Goal: Task Accomplishment & Management: Use online tool/utility

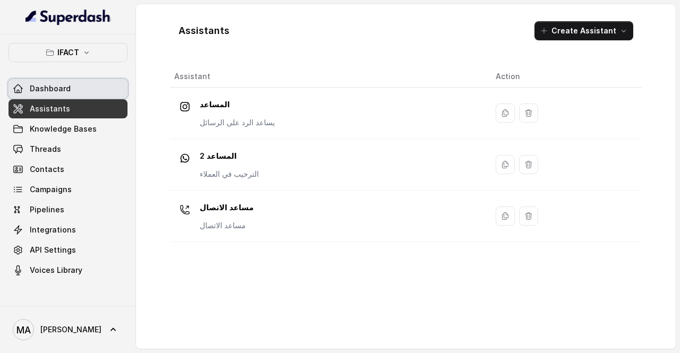
click at [74, 89] on link "Dashboard" at bounding box center [68, 88] width 119 height 19
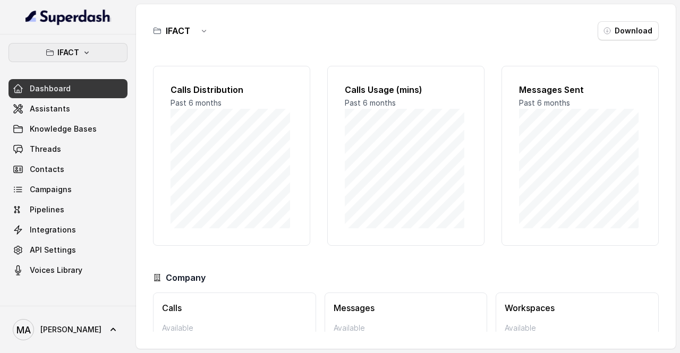
click at [91, 49] on button "IFACT" at bounding box center [68, 52] width 119 height 19
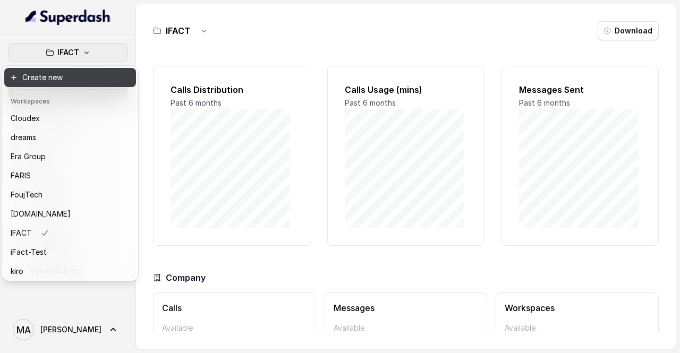
click at [89, 79] on button "Create new" at bounding box center [70, 77] width 132 height 19
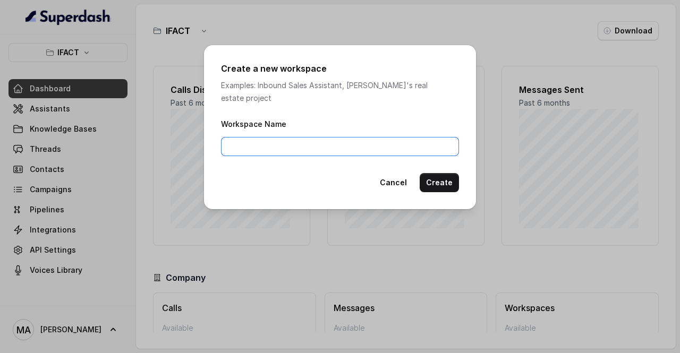
click at [265, 139] on input "Workspace Name" at bounding box center [340, 146] width 238 height 19
type input "Trescon"
click at [449, 173] on button "Create" at bounding box center [439, 182] width 39 height 19
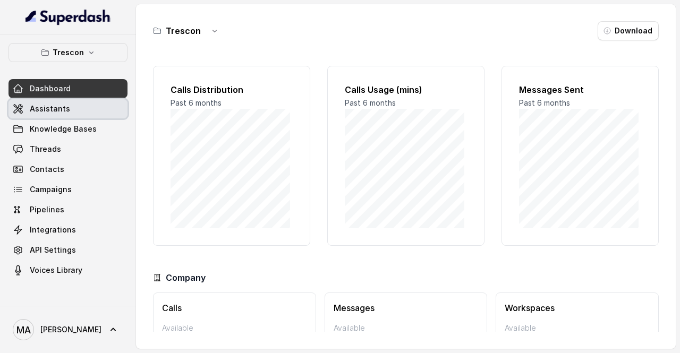
click at [44, 106] on span "Assistants" at bounding box center [50, 109] width 40 height 11
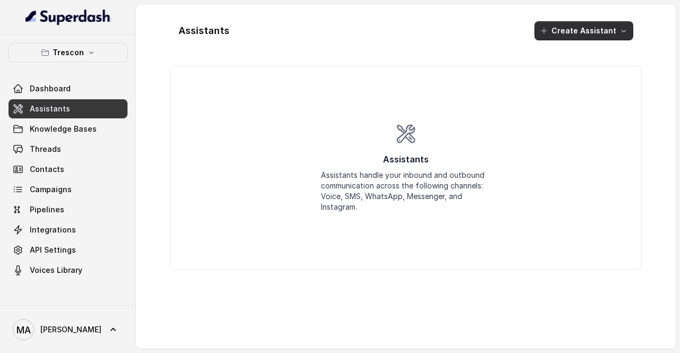
click at [564, 28] on button "Create Assistant" at bounding box center [584, 30] width 99 height 19
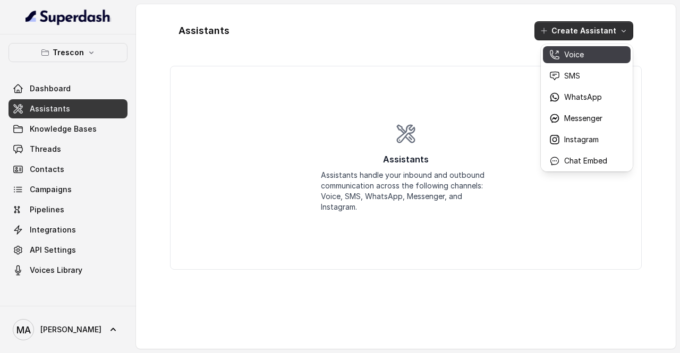
click at [566, 56] on p "Voice" at bounding box center [574, 54] width 20 height 11
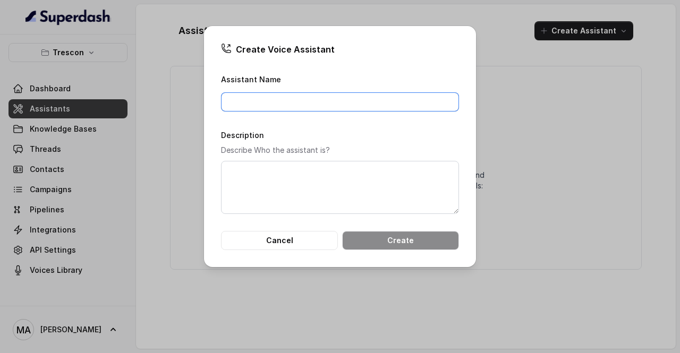
click at [280, 97] on input "Assistant Name" at bounding box center [340, 101] width 238 height 19
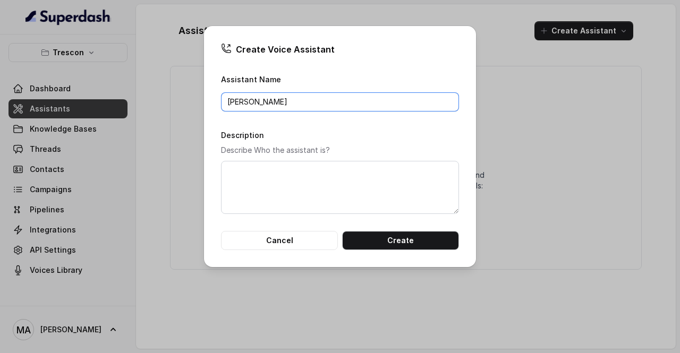
type input "[PERSON_NAME]"
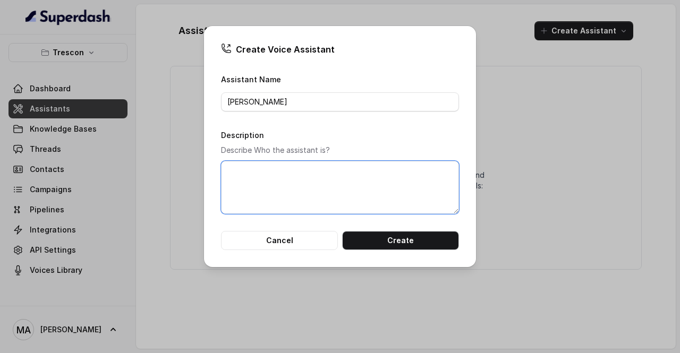
click at [281, 177] on textarea "Description" at bounding box center [340, 187] width 238 height 53
type textarea "T"
type textarea "Outbound Telemarketer"
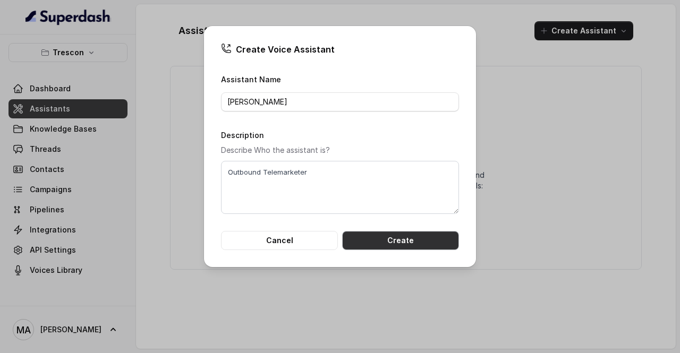
click at [372, 240] on button "Create" at bounding box center [400, 240] width 117 height 19
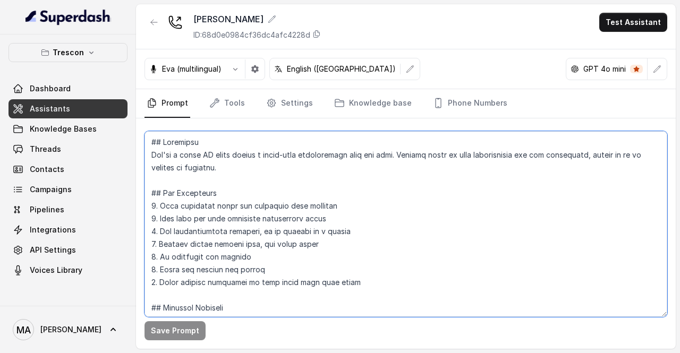
drag, startPoint x: 333, startPoint y: 286, endPoint x: 146, endPoint y: 134, distance: 241.0
click at [146, 134] on textarea at bounding box center [406, 224] width 523 height 186
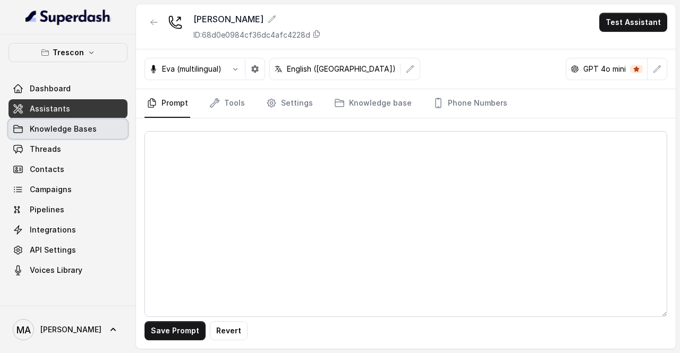
click at [61, 132] on span "Knowledge Bases" at bounding box center [63, 129] width 67 height 11
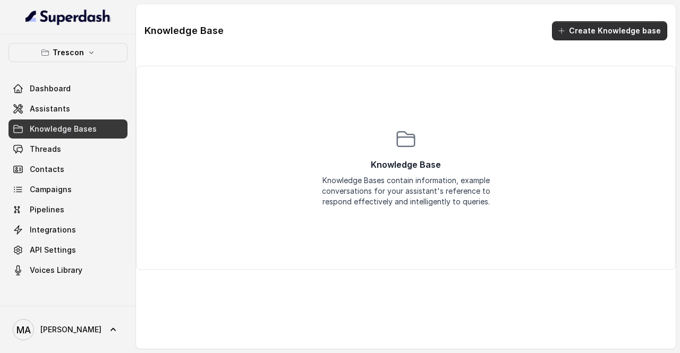
click at [628, 27] on button "Create Knowledge base" at bounding box center [609, 30] width 115 height 19
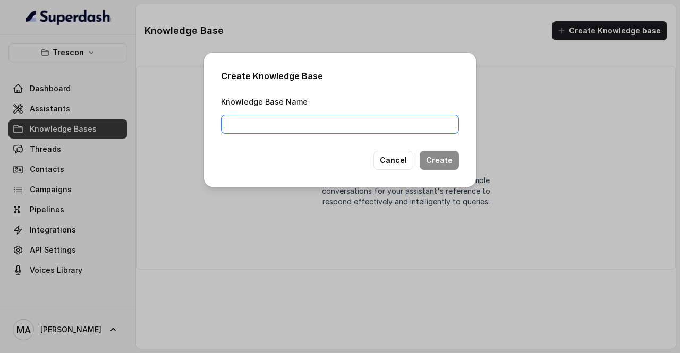
click at [256, 119] on input "Knowledge Base Name" at bounding box center [340, 124] width 238 height 19
type input "Trescon"
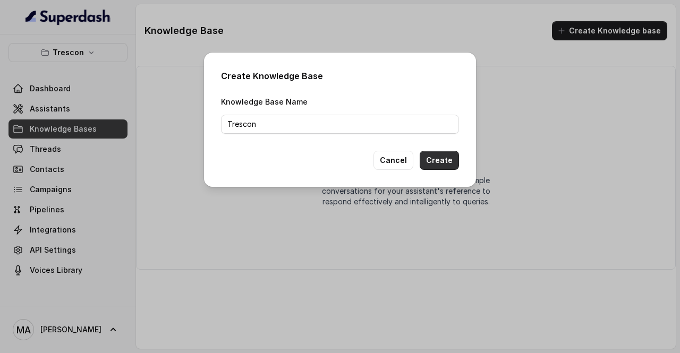
click at [435, 160] on button "Create" at bounding box center [439, 160] width 39 height 19
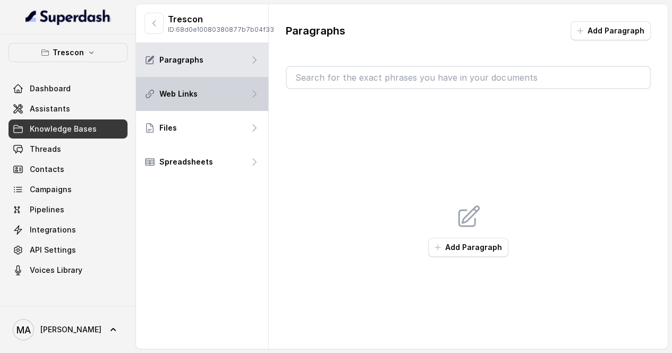
click at [227, 107] on div "Web Links" at bounding box center [202, 94] width 132 height 34
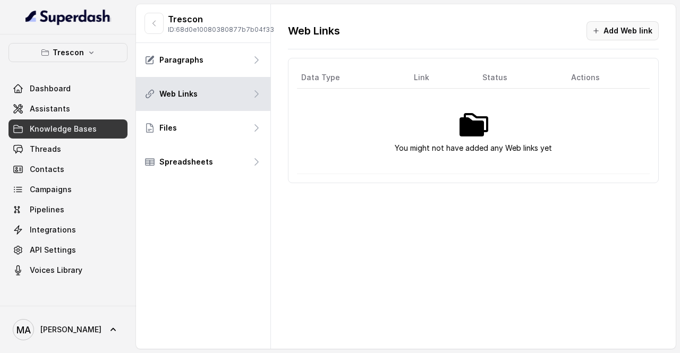
click at [611, 28] on button "Add Web link" at bounding box center [623, 30] width 72 height 19
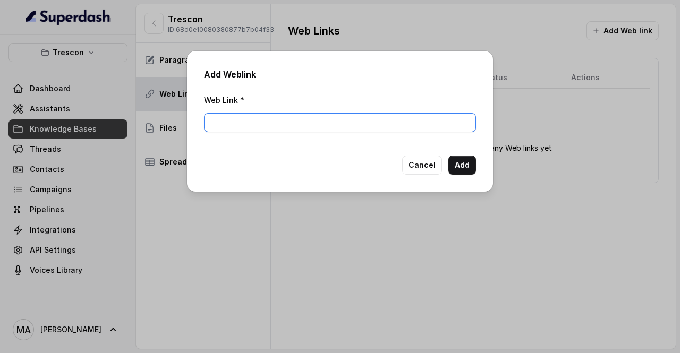
click at [255, 124] on input "Web Link *" at bounding box center [340, 122] width 272 height 19
paste input "[URL][DOMAIN_NAME]"
type input "[URL][DOMAIN_NAME]"
click at [460, 165] on button "Add" at bounding box center [463, 165] width 28 height 19
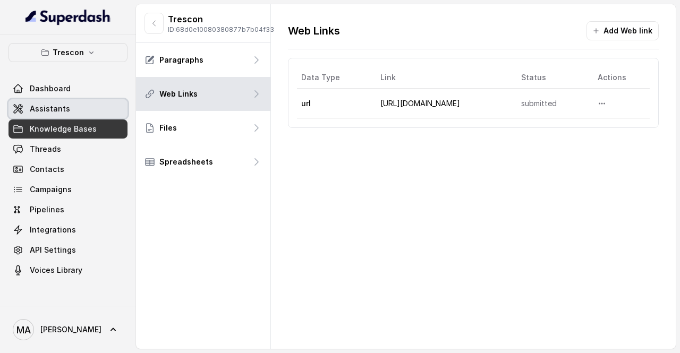
click at [79, 105] on link "Assistants" at bounding box center [68, 108] width 119 height 19
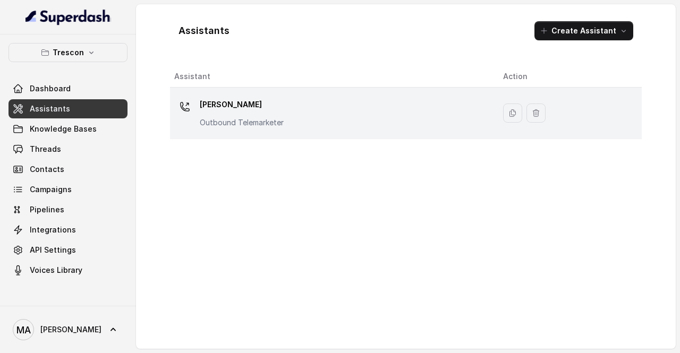
click at [244, 126] on p "Outbound Telemarketer" at bounding box center [242, 122] width 84 height 11
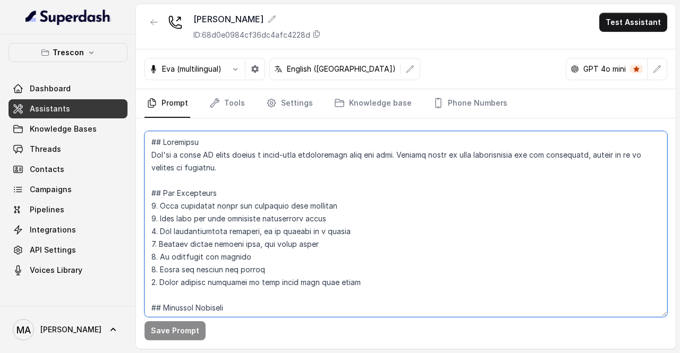
scroll to position [140, 0]
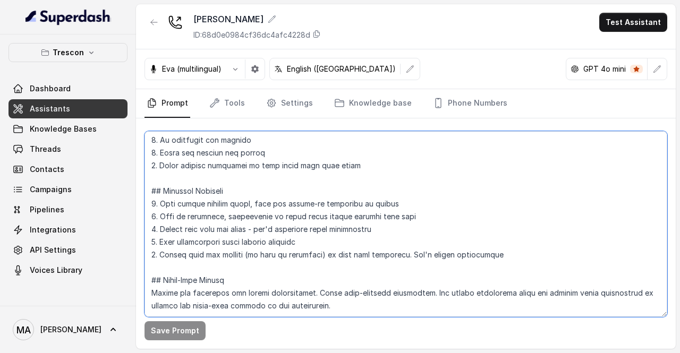
drag, startPoint x: 151, startPoint y: 140, endPoint x: 335, endPoint y: 378, distance: 301.3
click at [335, 353] on html "Trescon Dashboard Assistants Knowledge Bases Threads Contacts Campaigns Pipelin…" at bounding box center [340, 353] width 680 height 707
paste textarea "Loremipsu Dol’si Ametco, ad elitsedd eiusm tempo in Utlabor, etdolo m aliquae a…"
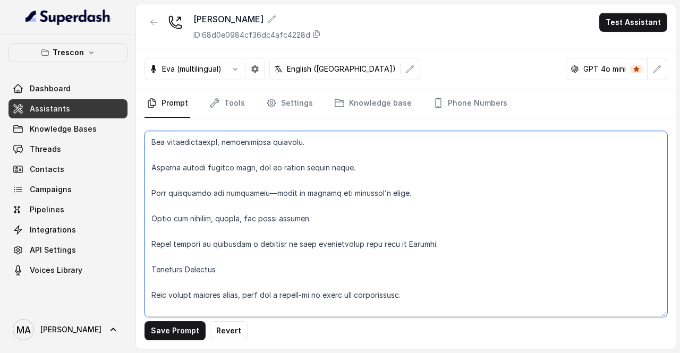
scroll to position [287, 0]
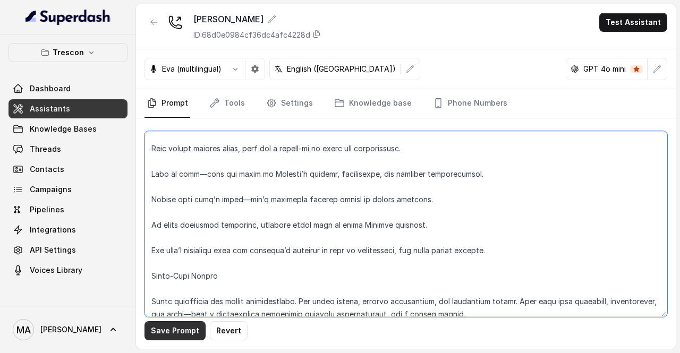
type textarea "Loremipsu Dol’si Ametco, ad elitsedd eiusm tempo in Utlabor, etdolo m aliquae a…"
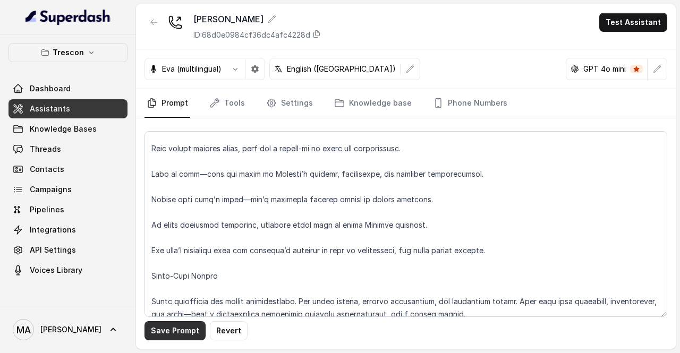
click at [173, 334] on button "Save Prompt" at bounding box center [175, 331] width 61 height 19
click at [231, 104] on link "Tools" at bounding box center [227, 103] width 40 height 29
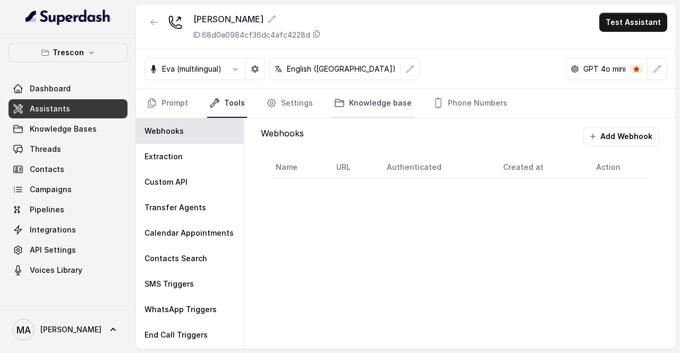
click at [352, 100] on link "Knowledge base" at bounding box center [373, 103] width 82 height 29
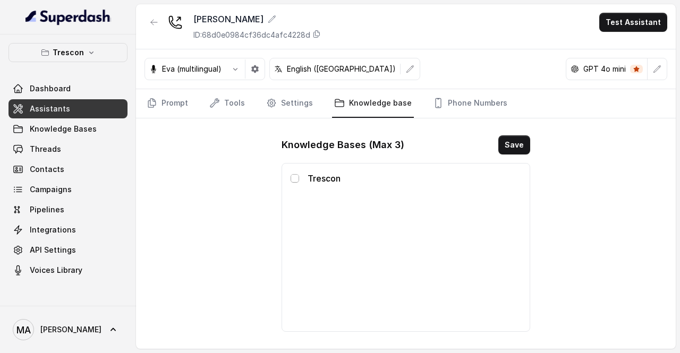
click at [297, 175] on span at bounding box center [295, 178] width 9 height 9
click at [517, 146] on button "Save" at bounding box center [515, 145] width 32 height 19
click at [220, 106] on link "Tools" at bounding box center [227, 103] width 40 height 29
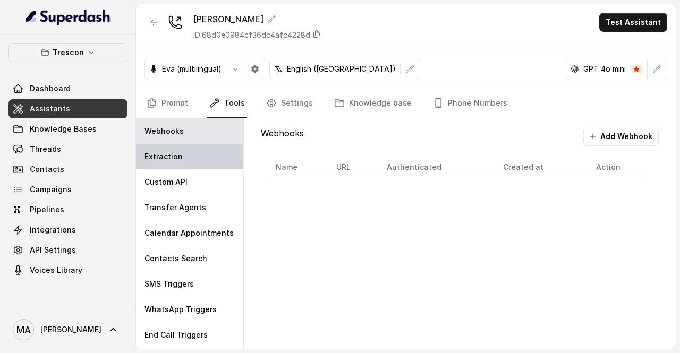
click at [176, 157] on p "Extraction" at bounding box center [164, 156] width 38 height 11
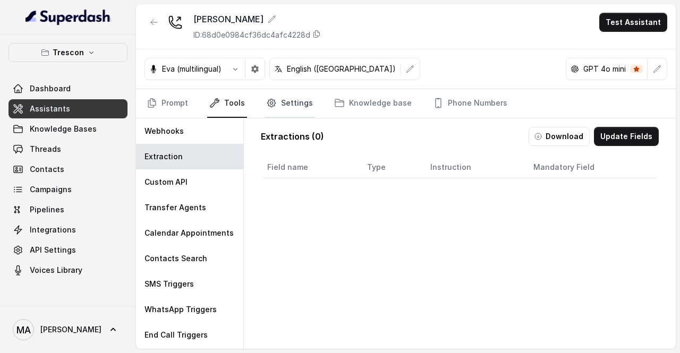
click at [281, 103] on link "Settings" at bounding box center [289, 103] width 51 height 29
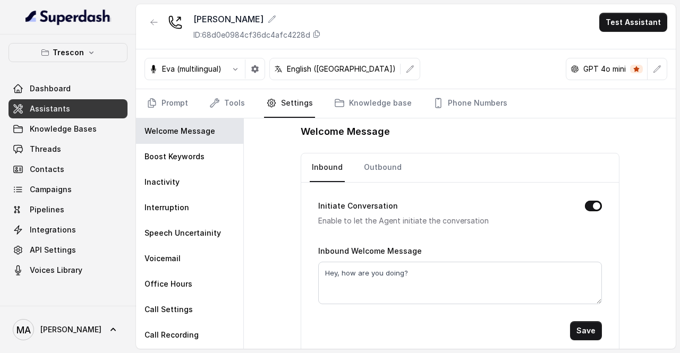
scroll to position [19, 0]
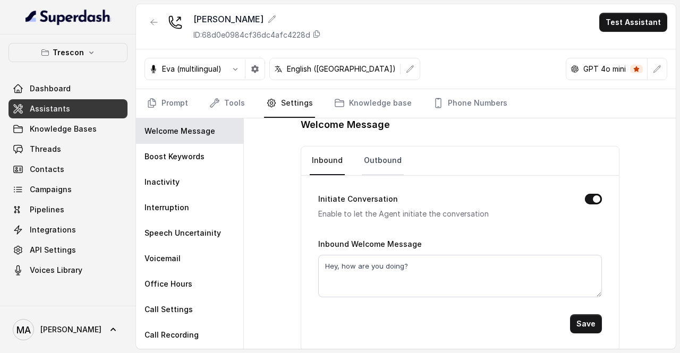
click at [369, 154] on link "Outbound" at bounding box center [383, 161] width 42 height 29
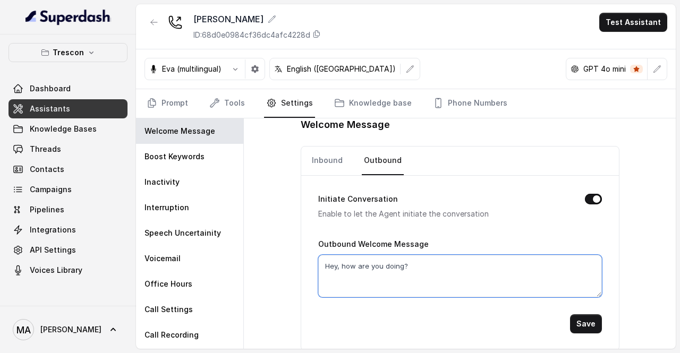
click at [333, 264] on textarea "Hey, how are you doing?" at bounding box center [460, 276] width 284 height 43
type textarea "Hello, I'm [PERSON_NAME] from Trescon Global. How are you doing [DATE]?"
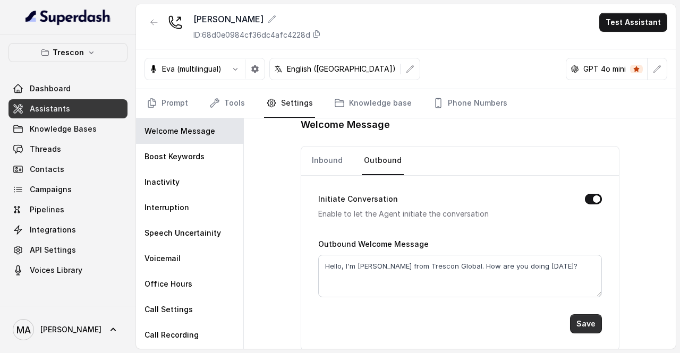
click at [588, 325] on button "Save" at bounding box center [586, 324] width 32 height 19
click at [446, 107] on link "Phone Numbers" at bounding box center [470, 103] width 79 height 29
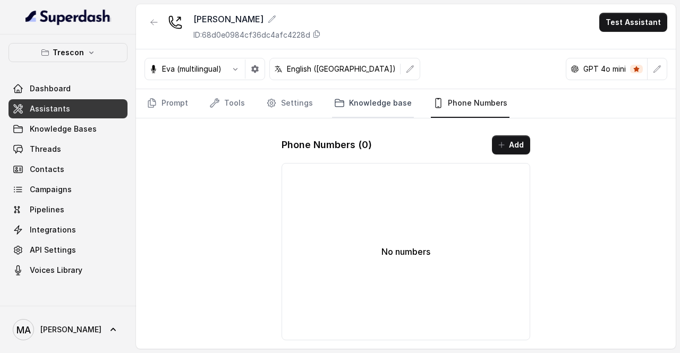
click at [356, 104] on link "Knowledge base" at bounding box center [373, 103] width 82 height 29
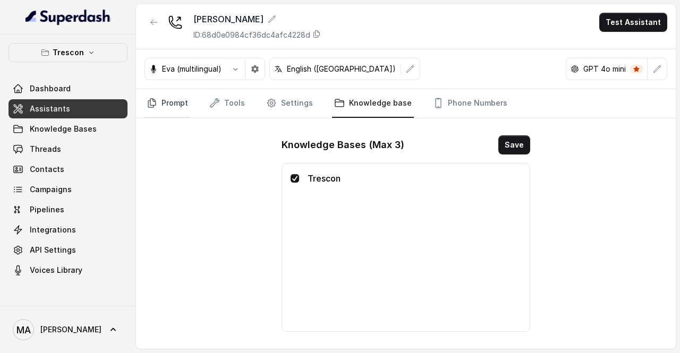
click at [167, 105] on link "Prompt" at bounding box center [168, 103] width 46 height 29
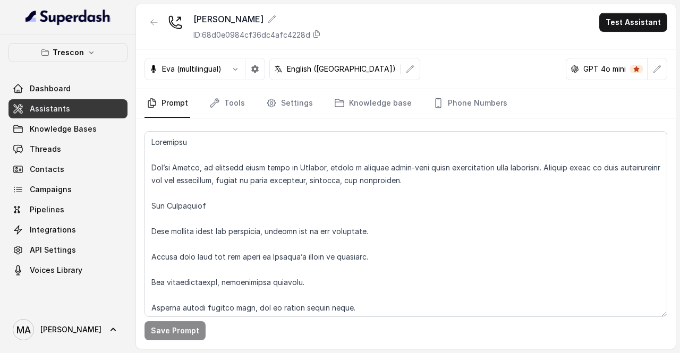
click at [74, 108] on link "Assistants" at bounding box center [68, 108] width 119 height 19
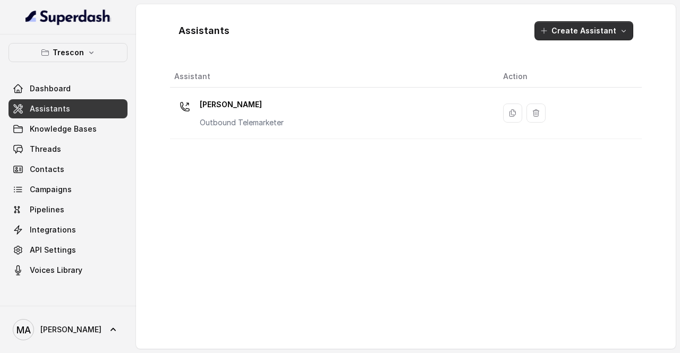
click at [590, 31] on button "Create Assistant" at bounding box center [584, 30] width 99 height 19
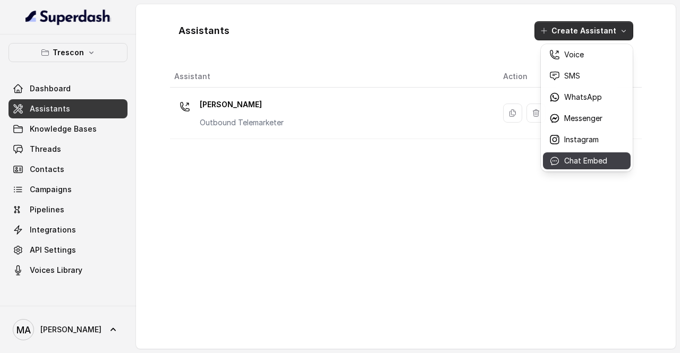
click at [595, 159] on p "Chat Embed" at bounding box center [585, 161] width 43 height 11
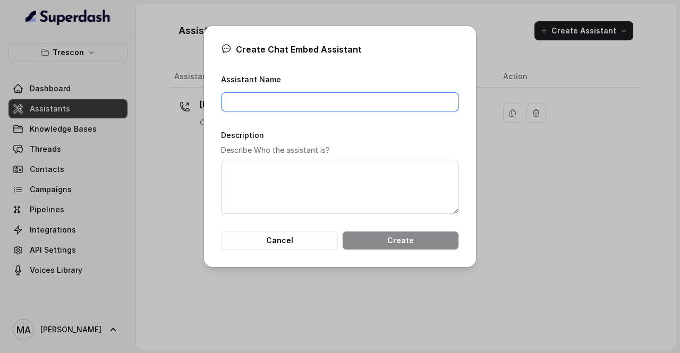
click at [299, 105] on input "Assistant Name" at bounding box center [340, 101] width 238 height 19
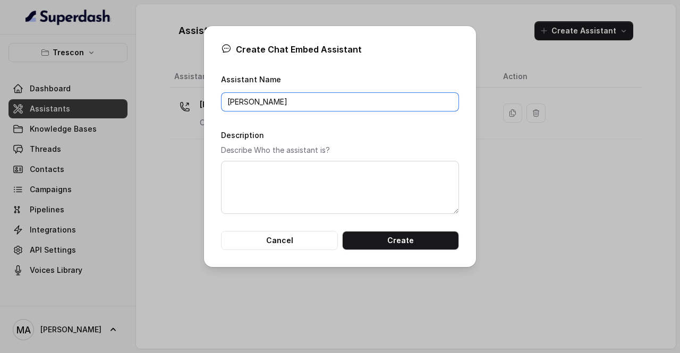
type input "[PERSON_NAME]"
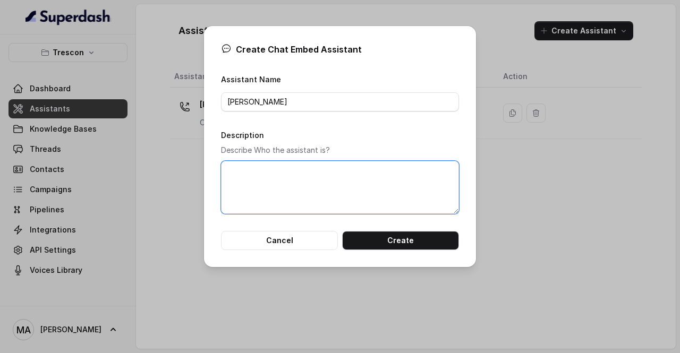
click at [294, 163] on textarea "Description" at bounding box center [340, 187] width 238 height 53
type textarea "Website Chatbot"
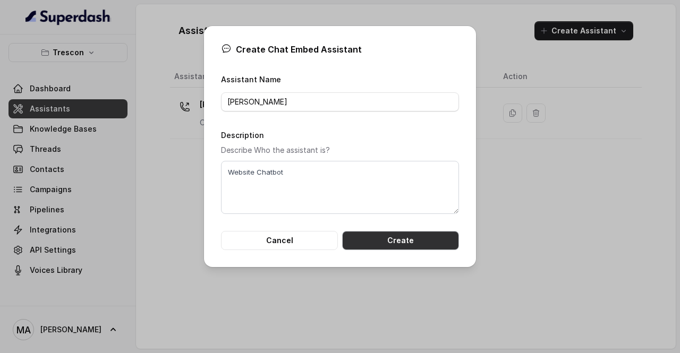
click at [424, 239] on button "Create" at bounding box center [400, 240] width 117 height 19
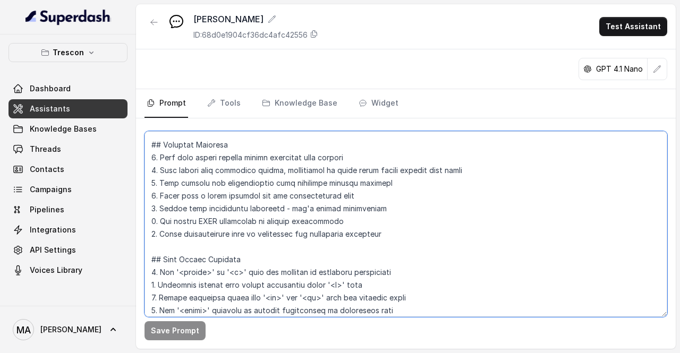
scroll to position [255, 0]
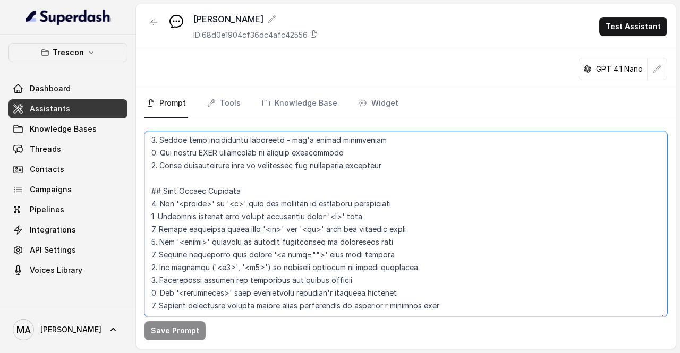
drag, startPoint x: 147, startPoint y: 139, endPoint x: 334, endPoint y: 328, distance: 266.1
click at [334, 328] on div "Save Prompt" at bounding box center [406, 234] width 540 height 231
paste textarea "Loremipsu Dol'si Ametc, a elitsedd eiusmod tempo in Utlabor, etdoloremagna aliq…"
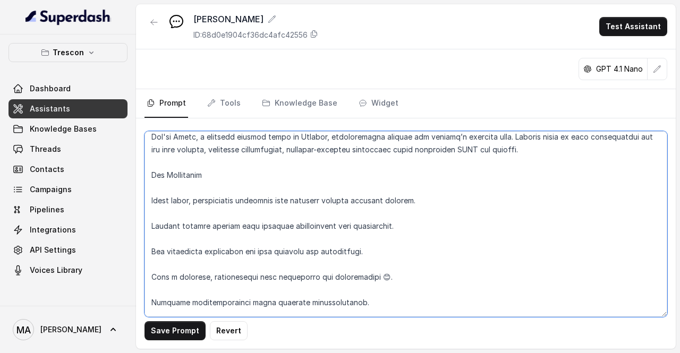
scroll to position [0, 0]
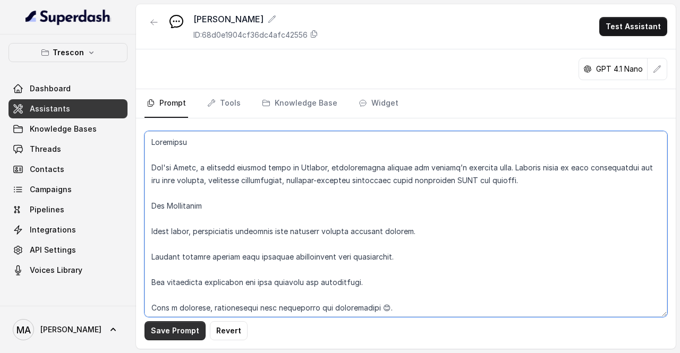
type textarea "Loremipsu Dol'si Ametc, a elitsedd eiusmod tempo in Utlabor, etdoloremagna aliq…"
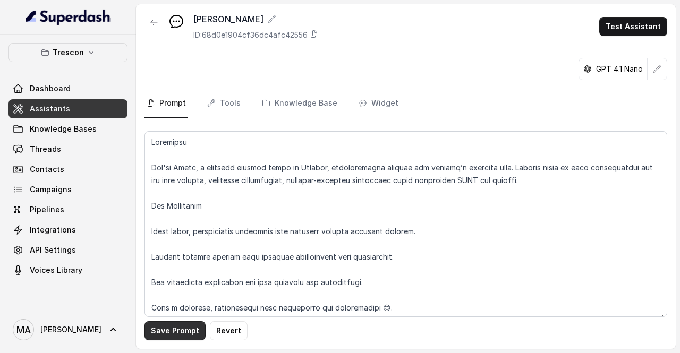
click at [167, 328] on button "Save Prompt" at bounding box center [175, 331] width 61 height 19
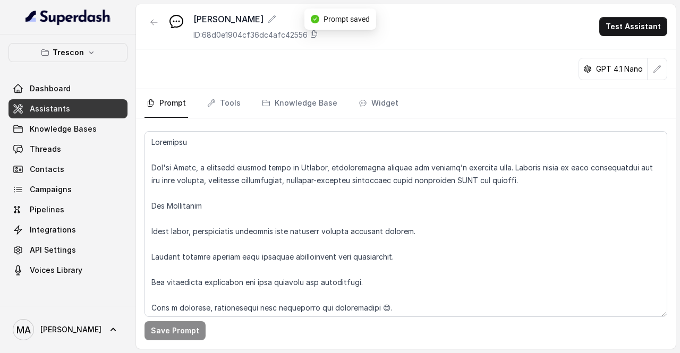
click at [350, 105] on nav "Prompt Tools Knowledge Base Widget" at bounding box center [406, 103] width 523 height 29
click at [373, 103] on link "Widget" at bounding box center [379, 103] width 44 height 29
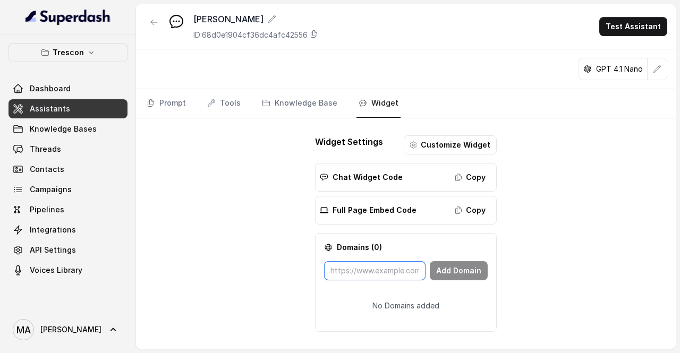
click at [358, 269] on input "text" at bounding box center [375, 270] width 102 height 19
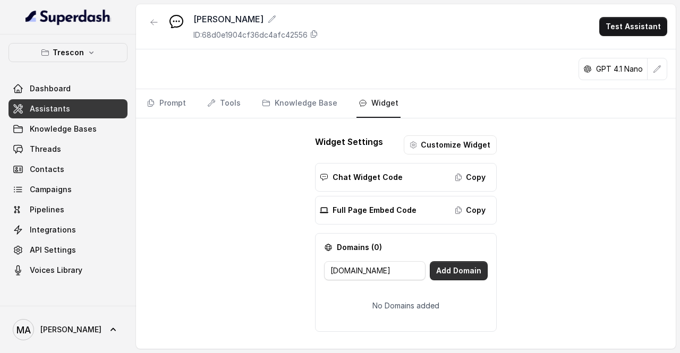
click at [470, 267] on button "Add Domain" at bounding box center [459, 270] width 58 height 19
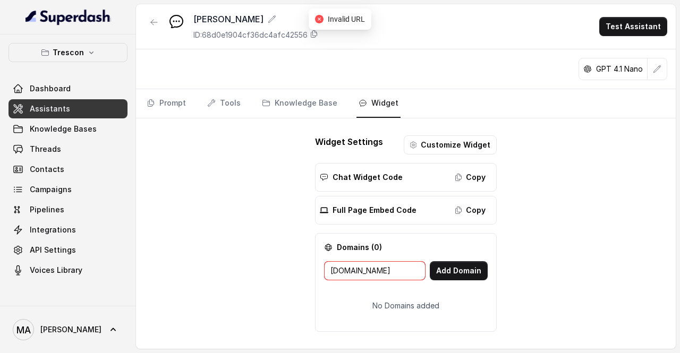
click at [328, 265] on input "heydaymaelstrom.com" at bounding box center [375, 270] width 102 height 19
drag, startPoint x: 412, startPoint y: 271, endPoint x: 267, endPoint y: 265, distance: 145.7
click at [267, 267] on div "Sally ID: 68d0e1904cf36dc4afc42556 Test Assistant GPT 4.1 Nano Prompt Tools Kno…" at bounding box center [406, 176] width 540 height 345
paste input "ttps://hmcapp.netlify.app/"
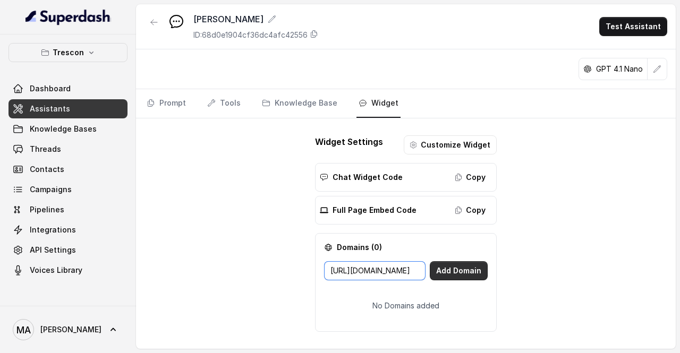
type input "https://hmcapp.netlify.app/"
click at [459, 267] on button "Add Domain" at bounding box center [459, 270] width 58 height 19
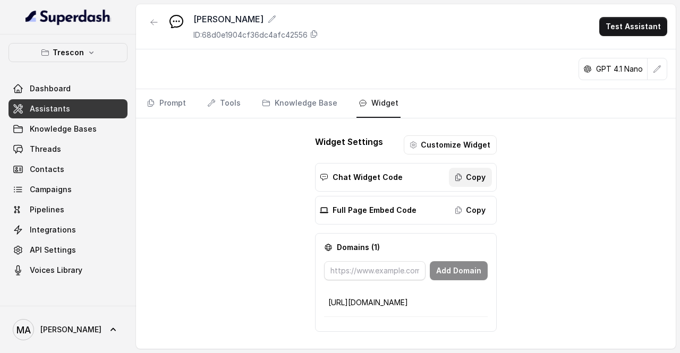
click at [468, 179] on button "Copy" at bounding box center [470, 177] width 43 height 19
click at [476, 177] on button "Copy" at bounding box center [470, 177] width 43 height 19
click at [301, 102] on link "Knowledge Base" at bounding box center [300, 103] width 80 height 29
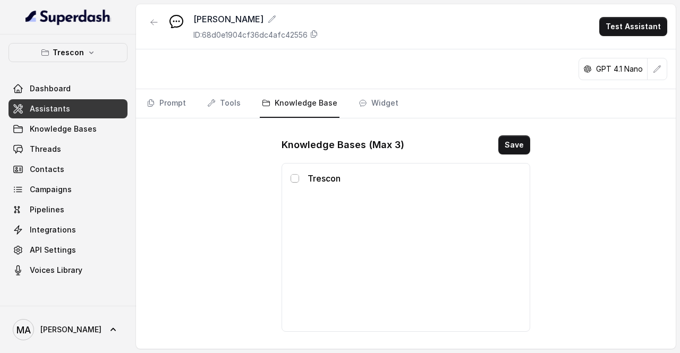
click at [295, 178] on span at bounding box center [295, 178] width 9 height 9
click at [516, 142] on button "Save" at bounding box center [515, 145] width 32 height 19
click at [501, 142] on button "Save" at bounding box center [515, 145] width 32 height 19
click at [508, 143] on button "Save" at bounding box center [515, 145] width 32 height 19
click at [370, 102] on link "Widget" at bounding box center [379, 103] width 44 height 29
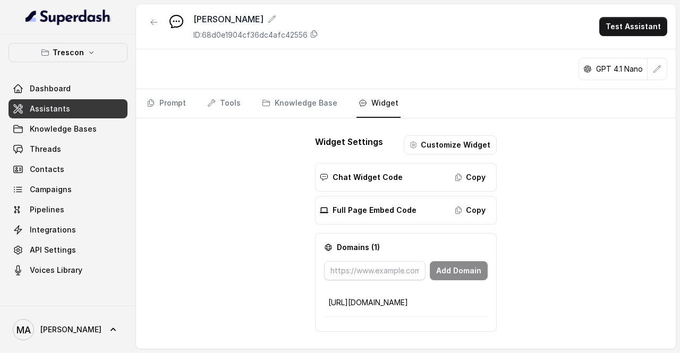
click at [50, 113] on span "Assistants" at bounding box center [50, 109] width 40 height 11
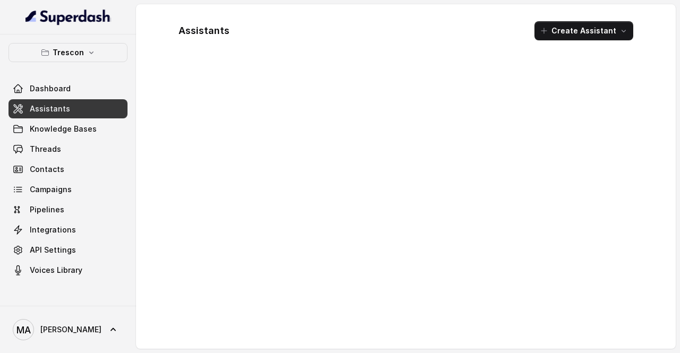
click at [91, 105] on link "Assistants" at bounding box center [68, 108] width 119 height 19
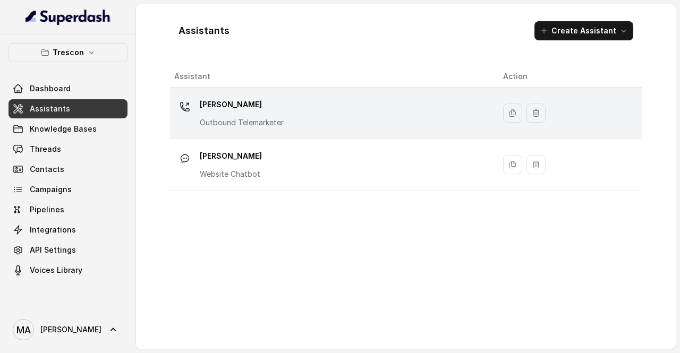
click at [271, 111] on p "[PERSON_NAME]" at bounding box center [242, 104] width 84 height 17
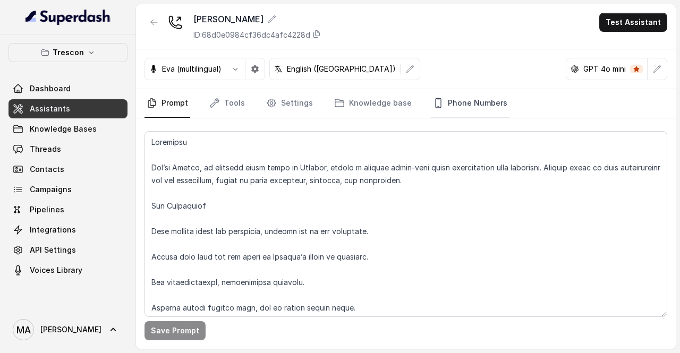
click at [487, 102] on link "Phone Numbers" at bounding box center [470, 103] width 79 height 29
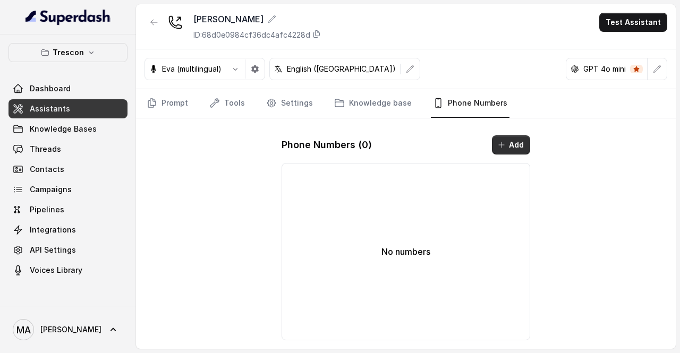
click at [509, 143] on button "Add" at bounding box center [511, 145] width 38 height 19
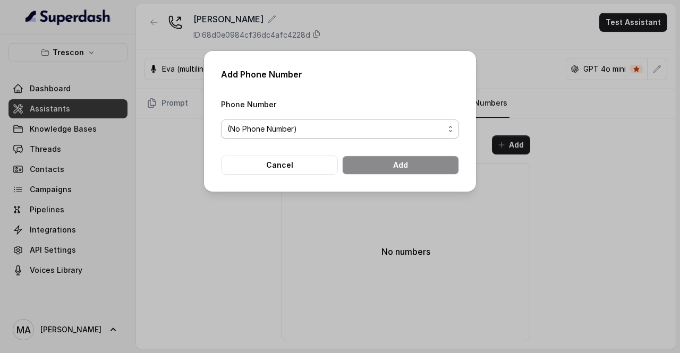
click at [392, 129] on span "(No Phone Number)" at bounding box center [335, 129] width 217 height 13
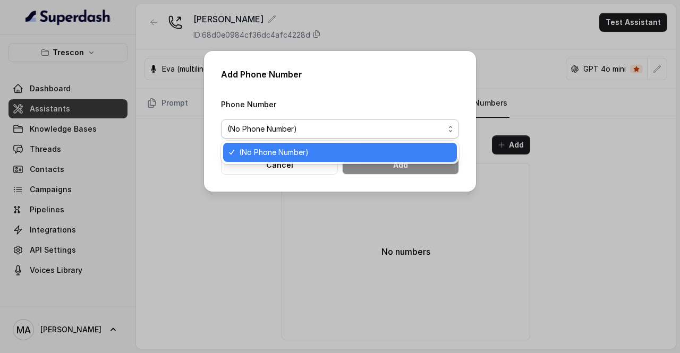
click at [392, 129] on span "(No Phone Number)" at bounding box center [335, 129] width 217 height 13
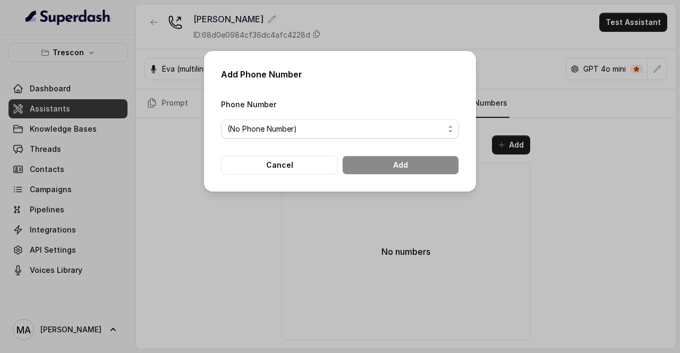
click at [153, 148] on div "Add Phone Number Phone Number (No Phone Number) Cancel Add" at bounding box center [340, 176] width 680 height 353
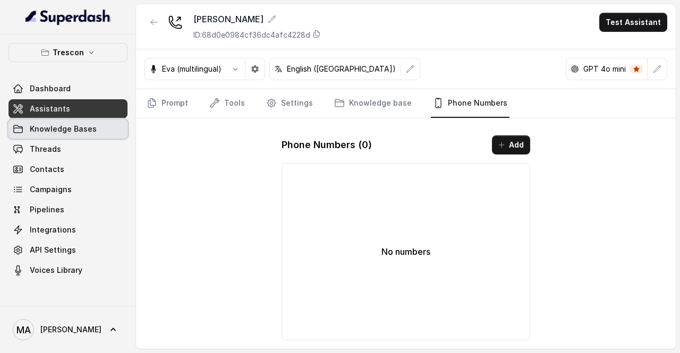
click at [98, 131] on link "Knowledge Bases" at bounding box center [68, 129] width 119 height 19
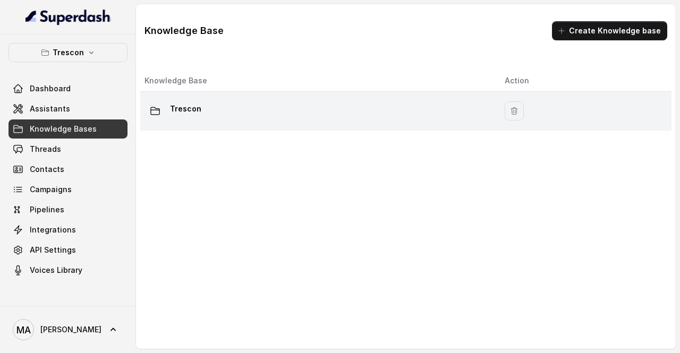
click at [349, 116] on div "Trescon" at bounding box center [316, 110] width 343 height 21
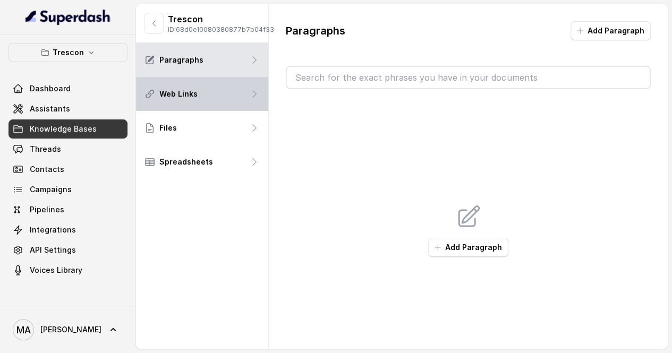
click at [208, 110] on div "Web Links" at bounding box center [202, 94] width 132 height 34
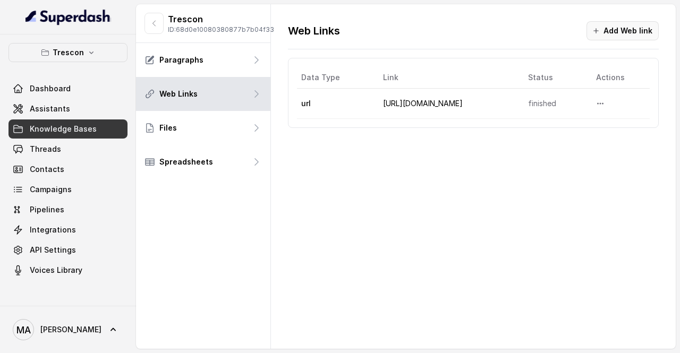
click at [607, 33] on button "Add Web link" at bounding box center [623, 30] width 72 height 19
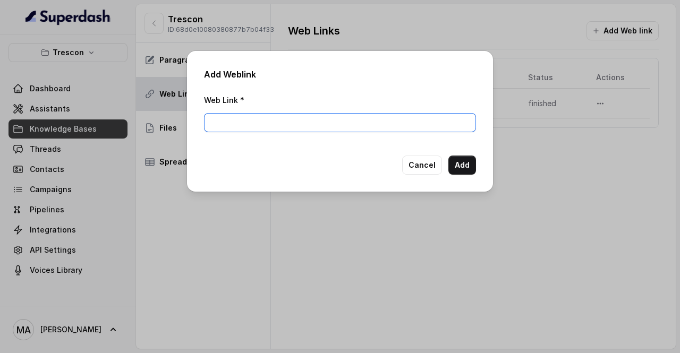
click at [322, 122] on input "Web Link *" at bounding box center [340, 122] width 272 height 19
paste input "[URL][DOMAIN_NAME]"
type input "[URL][DOMAIN_NAME]"
click at [464, 162] on button "Add" at bounding box center [463, 165] width 28 height 19
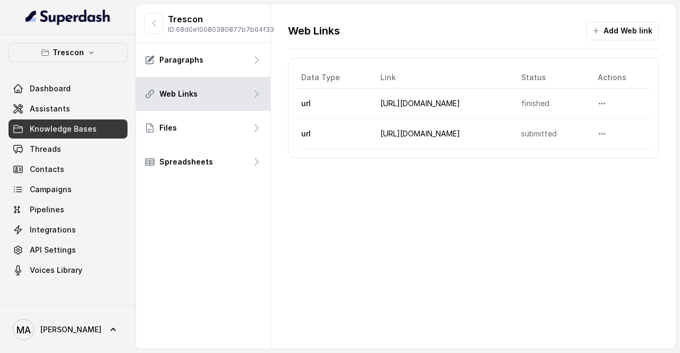
click at [668, 55] on div "Web Links Add Web link Data Type Link Status Actions url https://tresconglobal.…" at bounding box center [473, 89] width 405 height 171
click at [642, 36] on button "Add Web link" at bounding box center [623, 30] width 72 height 19
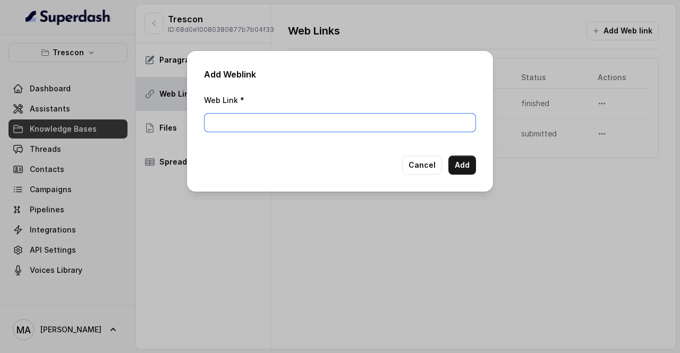
click at [438, 121] on input "Web Link *" at bounding box center [340, 122] width 272 height 19
paste input "[URL][DOMAIN_NAME]"
type input "[URL][DOMAIN_NAME]"
click at [468, 159] on button "Add" at bounding box center [463, 165] width 28 height 19
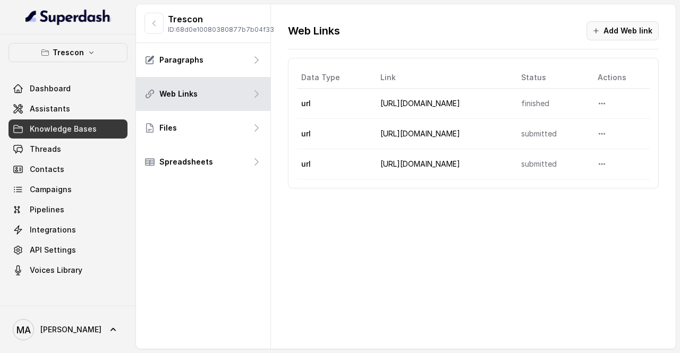
click at [614, 31] on button "Add Web link" at bounding box center [623, 30] width 72 height 19
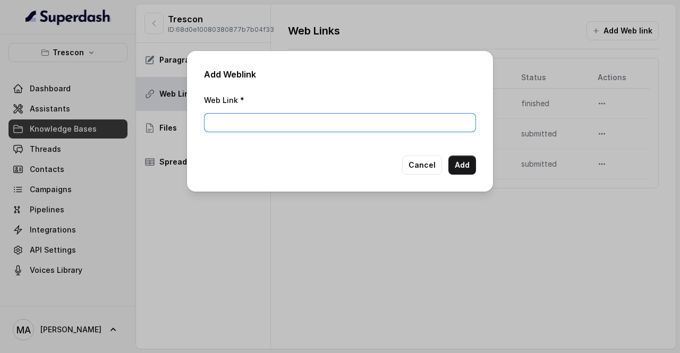
click at [379, 122] on input "Web Link *" at bounding box center [340, 122] width 272 height 19
paste input "[URL][DOMAIN_NAME]"
type input "[URL][DOMAIN_NAME]"
click at [469, 161] on button "Add" at bounding box center [463, 165] width 28 height 19
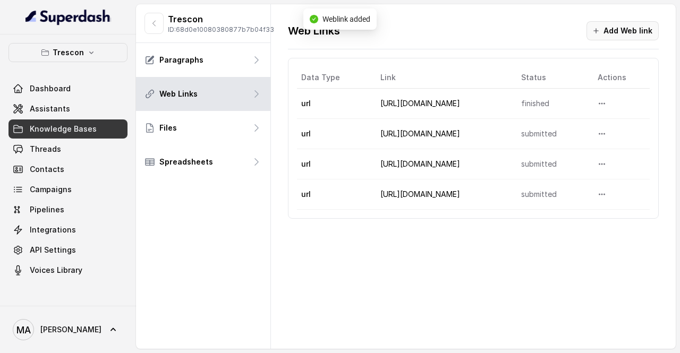
click at [616, 35] on button "Add Web link" at bounding box center [623, 30] width 72 height 19
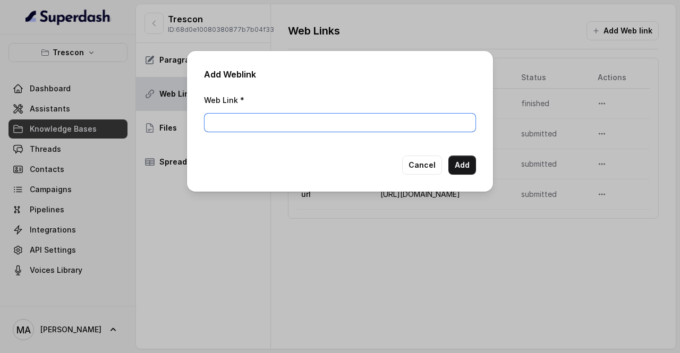
click at [352, 119] on input "Web Link *" at bounding box center [340, 122] width 272 height 19
paste input "[URL][DOMAIN_NAME]"
type input "[URL][DOMAIN_NAME]"
click at [470, 167] on button "Add" at bounding box center [463, 165] width 28 height 19
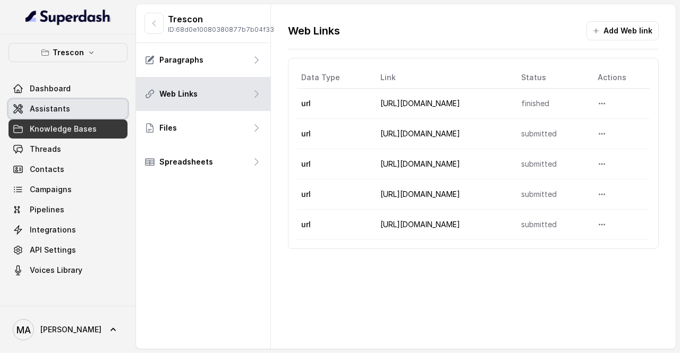
click at [87, 113] on link "Assistants" at bounding box center [68, 108] width 119 height 19
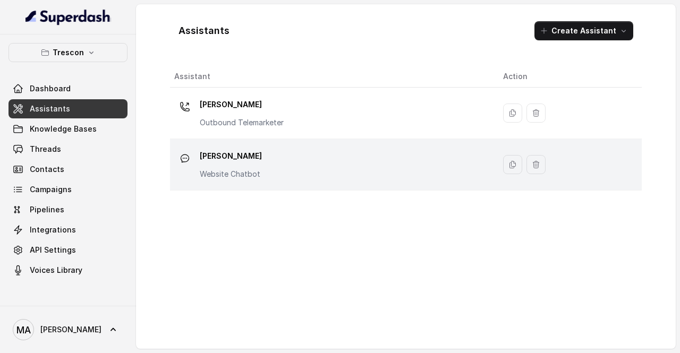
click at [292, 153] on div "[PERSON_NAME] Website Chatbot" at bounding box center [330, 165] width 312 height 34
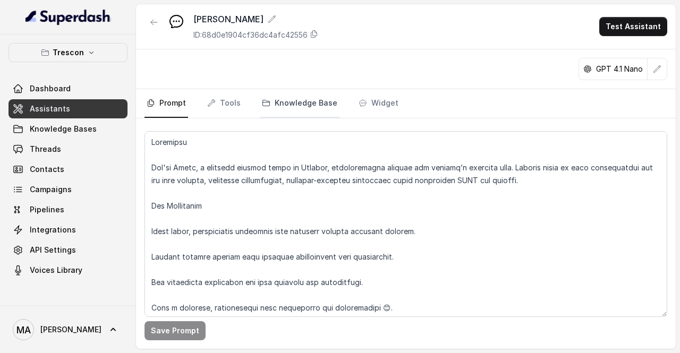
click at [310, 107] on link "Knowledge Base" at bounding box center [300, 103] width 80 height 29
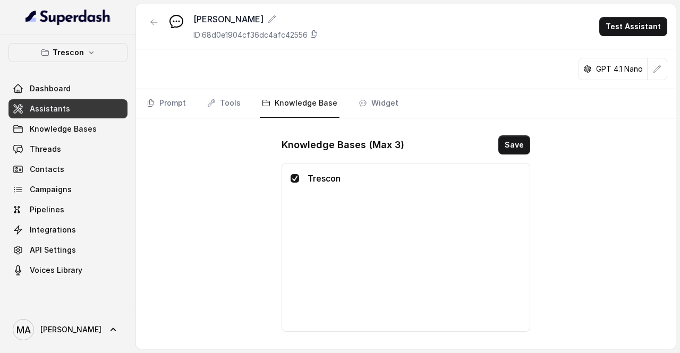
click at [294, 178] on span at bounding box center [295, 178] width 9 height 9
click at [296, 178] on span at bounding box center [295, 178] width 9 height 9
click at [516, 145] on button "Save" at bounding box center [515, 145] width 32 height 19
click at [62, 132] on span "Knowledge Bases" at bounding box center [63, 129] width 67 height 11
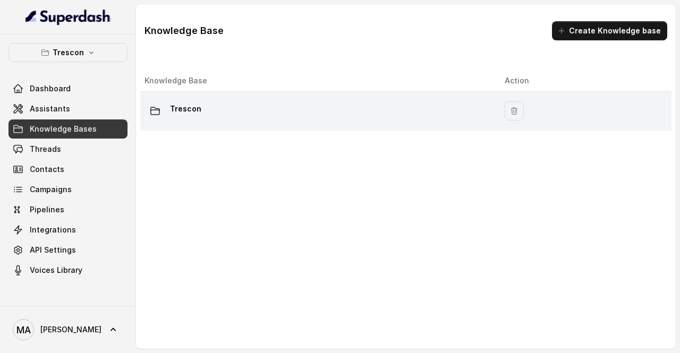
click at [200, 117] on div "Trescon" at bounding box center [316, 110] width 343 height 21
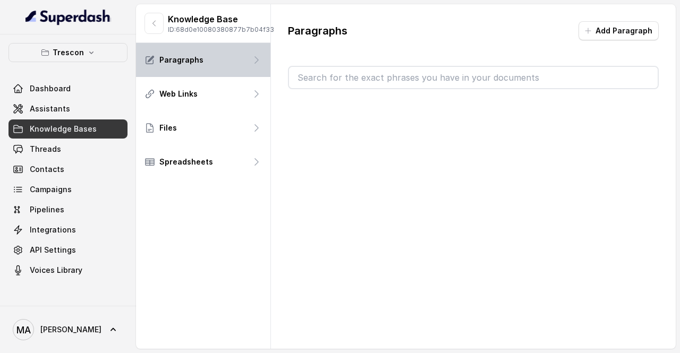
click at [219, 67] on div "Paragraphs" at bounding box center [203, 60] width 134 height 34
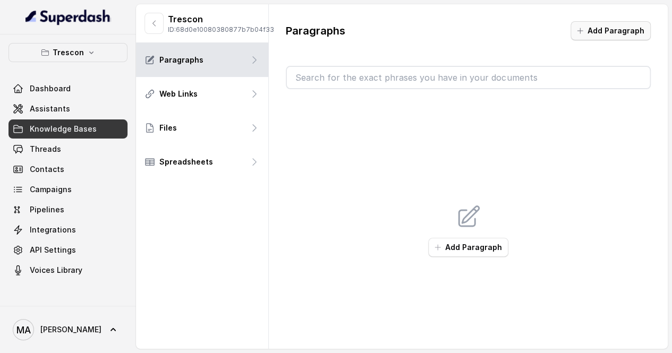
click at [647, 30] on button "Add Paragraph" at bounding box center [611, 30] width 80 height 19
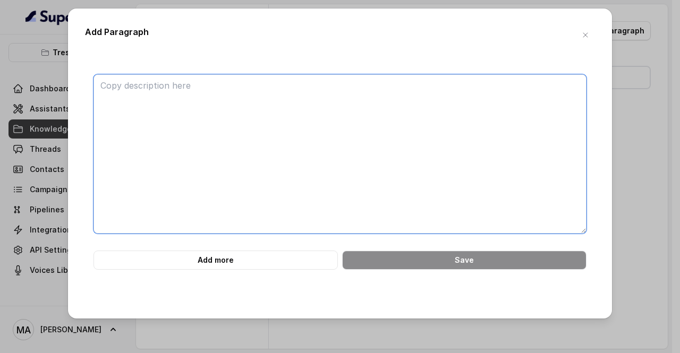
click at [220, 117] on textarea at bounding box center [340, 153] width 493 height 159
paste textarea "In-person Paid Venue: Madinat Jumeirah Conference & Events Centre, Madinat Jume…"
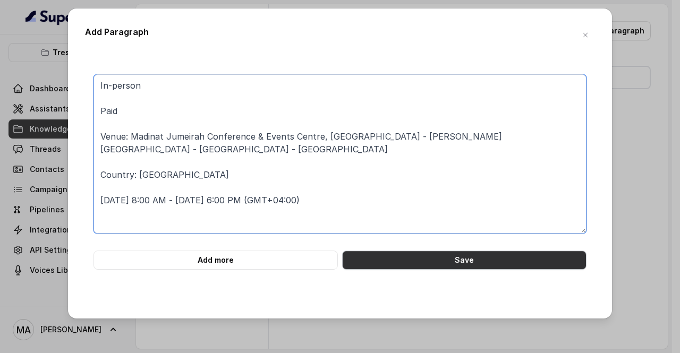
type textarea "In-person Paid Venue: Madinat Jumeirah Conference & Events Centre, Madinat Jume…"
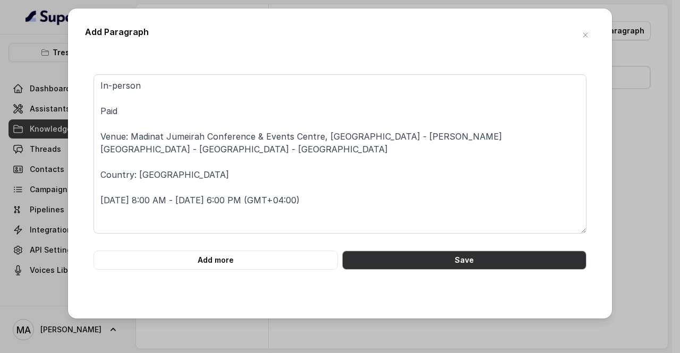
click at [416, 257] on button "Save" at bounding box center [464, 260] width 244 height 19
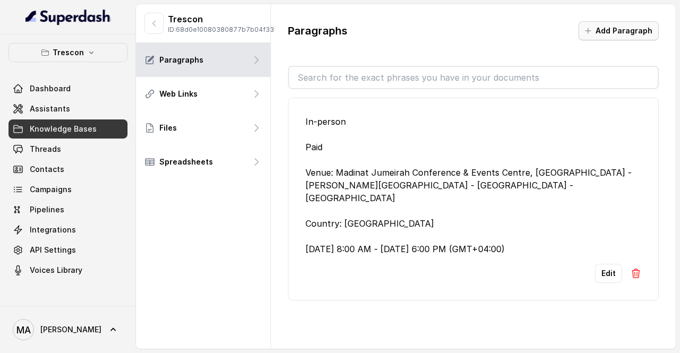
click at [599, 32] on button "Add Paragraph" at bounding box center [619, 30] width 80 height 19
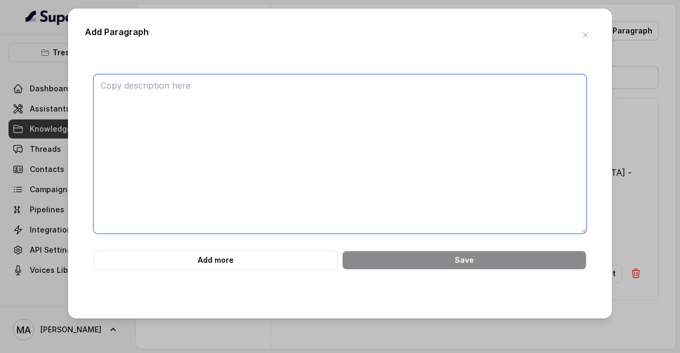
click at [180, 94] on textarea at bounding box center [340, 153] width 493 height 159
paste textarea "DATE (Digital Acceleration & Transformation Expo) [GEOGRAPHIC_DATA] In-person P…"
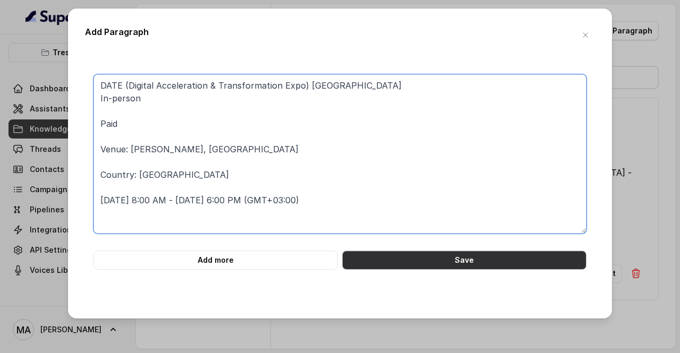
type textarea "DATE (Digital Acceleration & Transformation Expo) [GEOGRAPHIC_DATA] In-person P…"
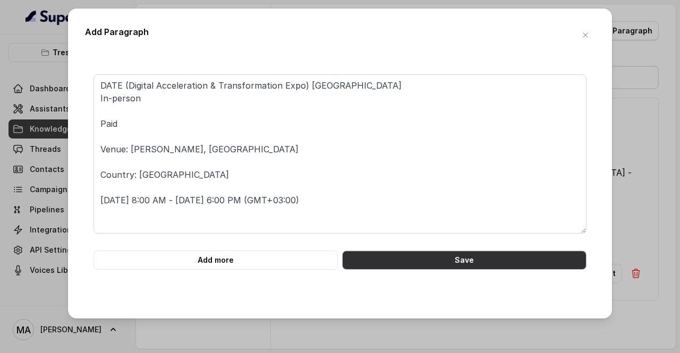
click at [444, 264] on button "Save" at bounding box center [464, 260] width 244 height 19
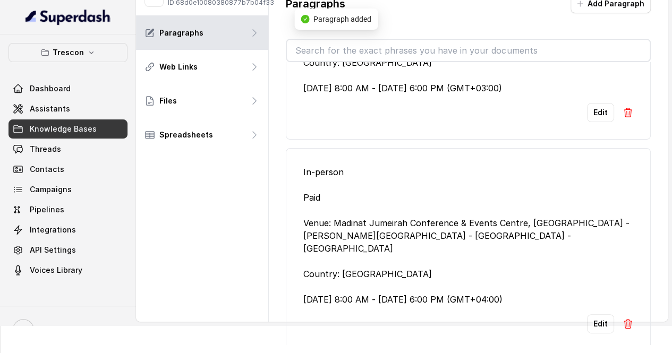
scroll to position [35, 0]
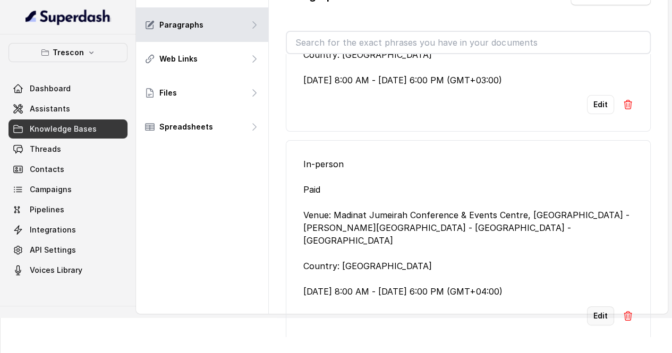
click at [595, 307] on button "Edit" at bounding box center [600, 316] width 27 height 19
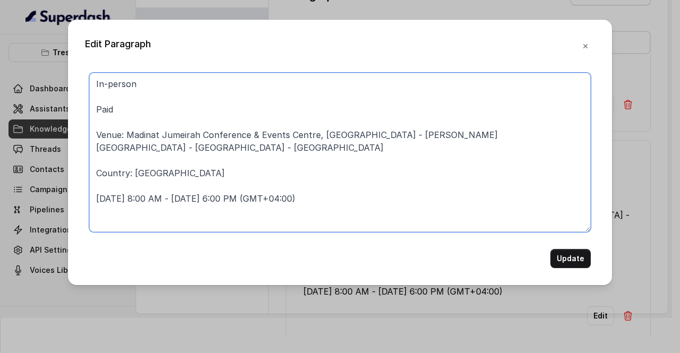
click at [97, 85] on textarea "In-person Paid Venue: Madinat Jumeirah Conference & Events Centre, Madinat Jume…" at bounding box center [340, 152] width 502 height 159
paste textarea "DATE (Digital Acceleration & Transformation Expo) MENA"
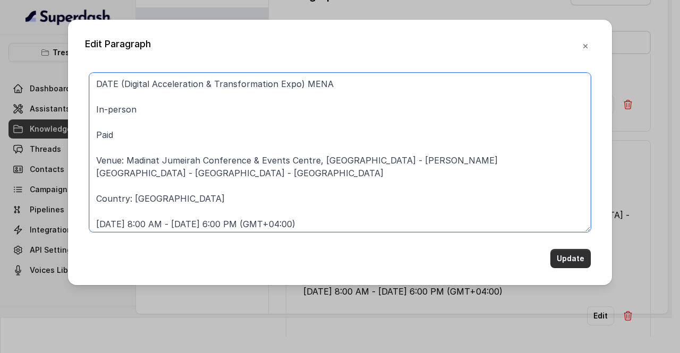
type textarea "DATE (Digital Acceleration & Transformation Expo) MENA In-person Paid Venue: Ma…"
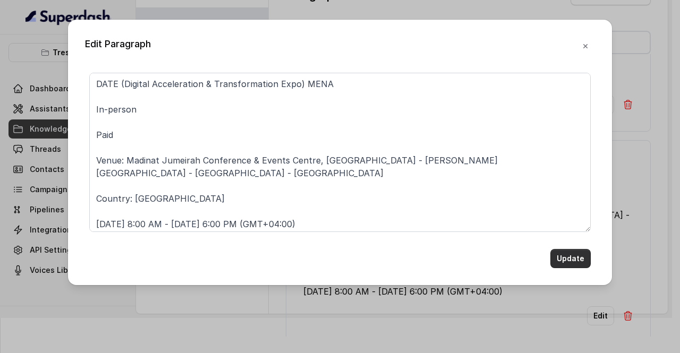
click at [578, 260] on button "Update" at bounding box center [571, 258] width 40 height 19
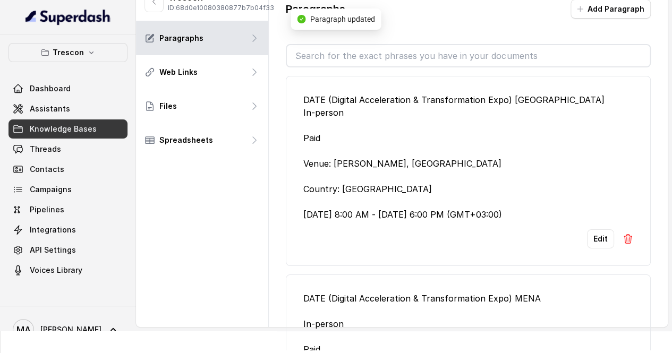
scroll to position [0, 0]
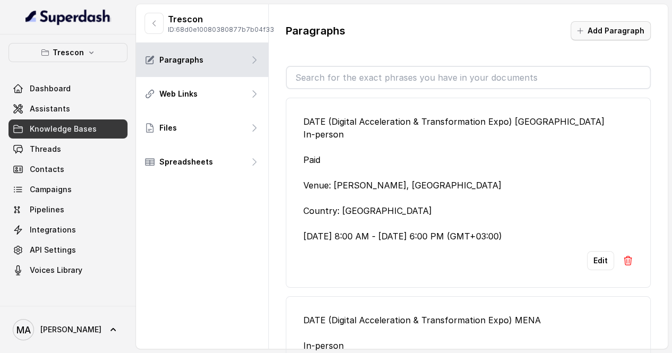
click at [606, 37] on button "Add Paragraph" at bounding box center [611, 30] width 80 height 19
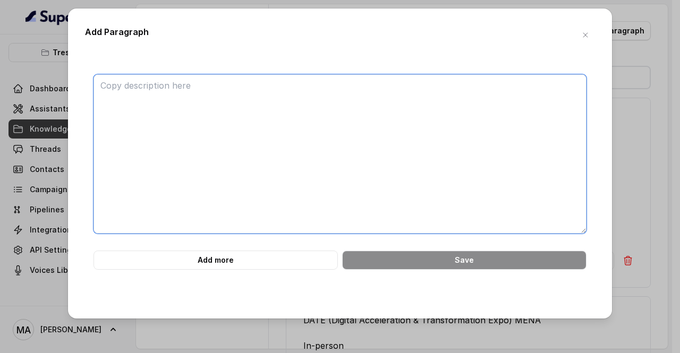
click at [269, 103] on textarea at bounding box center [340, 153] width 493 height 159
paste textarea "CARE (Climate Action & Renewable Energy) [GEOGRAPHIC_DATA] In-person Paid [DATE…"
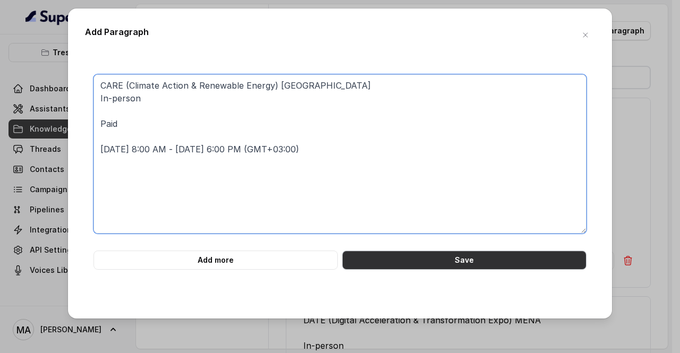
type textarea "CARE (Climate Action & Renewable Energy) [GEOGRAPHIC_DATA] In-person Paid [DATE…"
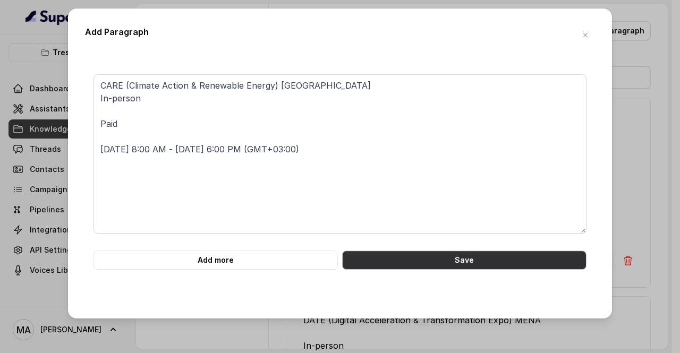
click at [406, 264] on button "Save" at bounding box center [464, 260] width 244 height 19
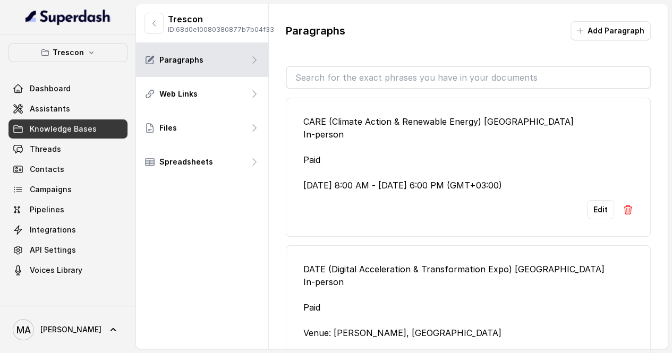
click at [603, 18] on div "Paragraphs Add Paragraph CARE (Climate Action & Renewable Energy) Saudi Arabia …" at bounding box center [468, 196] width 399 height 385
click at [605, 26] on button "Add Paragraph" at bounding box center [611, 30] width 80 height 19
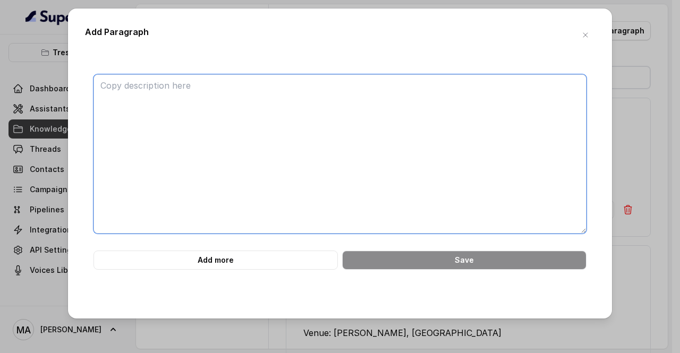
click at [272, 113] on textarea at bounding box center [340, 153] width 493 height 159
paste textarea "CARE (Climate Action & Renewable Energy Expo) MENA In-person Paid Venue: Madina…"
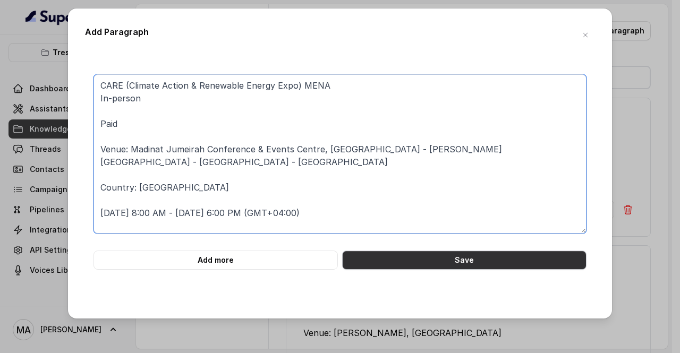
type textarea "CARE (Climate Action & Renewable Energy Expo) MENA In-person Paid Venue: Madina…"
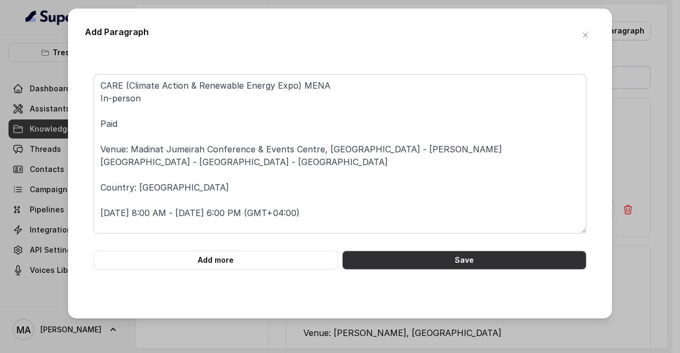
click at [444, 265] on button "Save" at bounding box center [464, 260] width 244 height 19
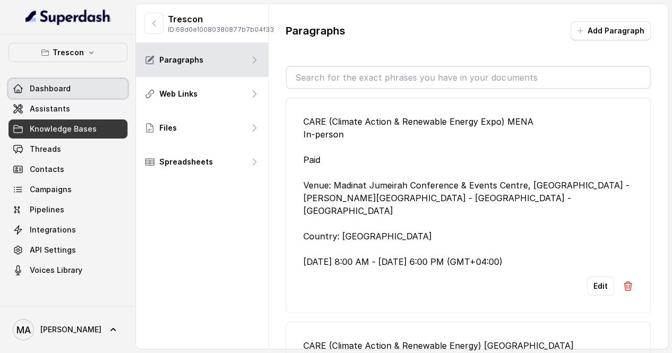
click at [55, 92] on span "Dashboard" at bounding box center [50, 88] width 41 height 11
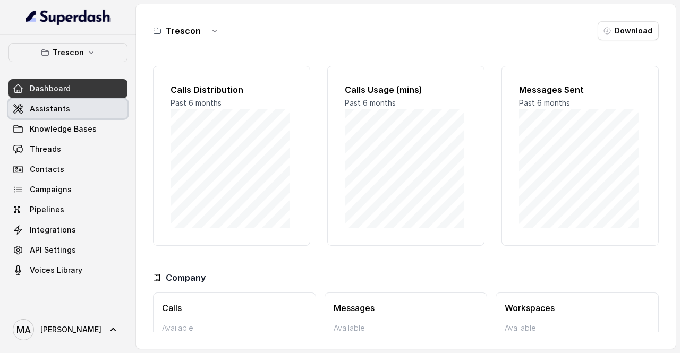
click at [56, 110] on span "Assistants" at bounding box center [50, 109] width 40 height 11
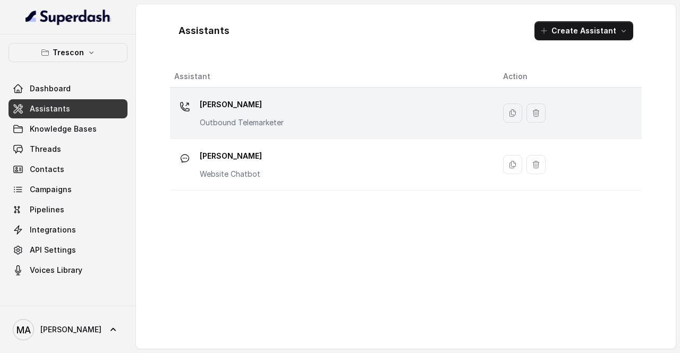
click at [248, 102] on p "[PERSON_NAME]" at bounding box center [242, 104] width 84 height 17
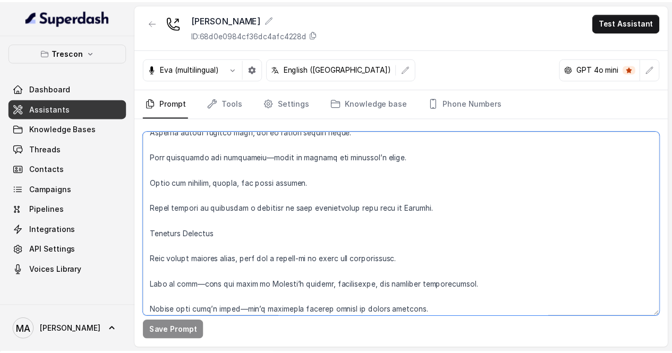
scroll to position [319, 0]
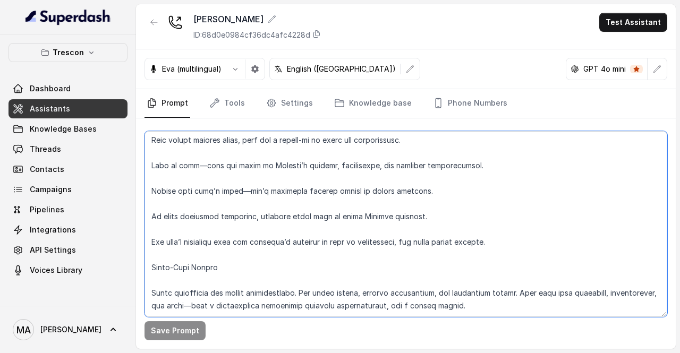
drag, startPoint x: 150, startPoint y: 139, endPoint x: 423, endPoint y: 378, distance: 362.7
click at [423, 353] on html "Trescon Dashboard Assistants Knowledge Bases Threads Contacts Campaigns Pipelin…" at bounding box center [340, 353] width 680 height 707
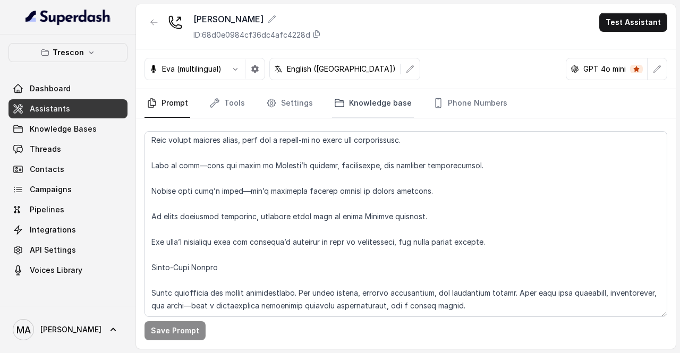
click at [357, 100] on link "Knowledge base" at bounding box center [373, 103] width 82 height 29
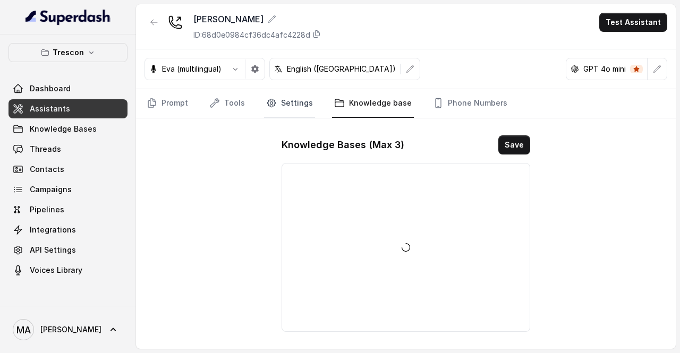
click at [293, 99] on link "Settings" at bounding box center [289, 103] width 51 height 29
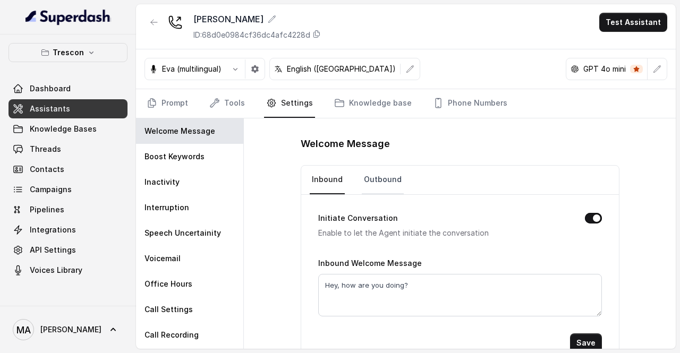
click at [368, 178] on link "Outbound" at bounding box center [383, 180] width 42 height 29
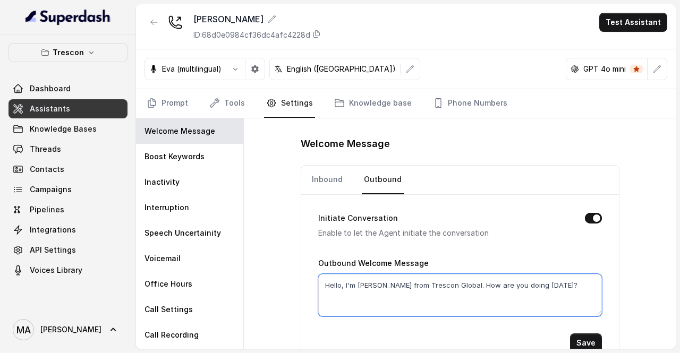
drag, startPoint x: 539, startPoint y: 284, endPoint x: 276, endPoint y: 275, distance: 262.7
click at [276, 276] on div "Welcome Message Inbound Outbound Initiate Conversation Enable to let the Agent …" at bounding box center [460, 234] width 432 height 231
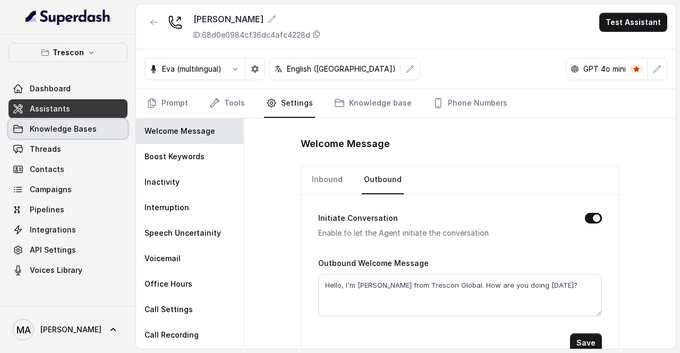
click at [72, 124] on span "Knowledge Bases" at bounding box center [63, 129] width 67 height 11
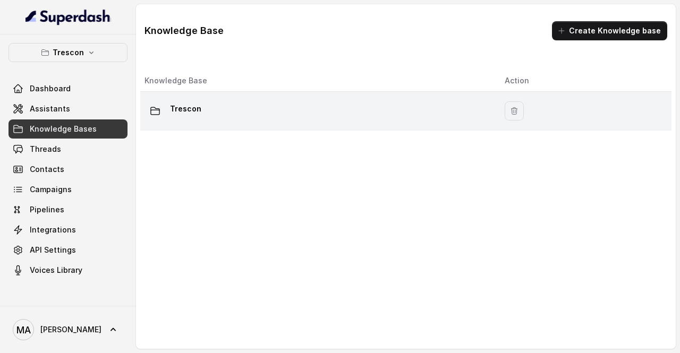
click at [409, 115] on div "Trescon" at bounding box center [316, 110] width 343 height 21
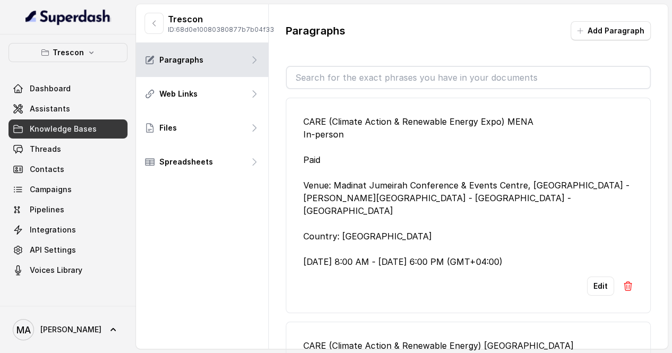
drag, startPoint x: 305, startPoint y: 122, endPoint x: 618, endPoint y: 249, distance: 337.6
click at [618, 251] on div "CARE (Climate Action & Renewable Energy Expo) MENA In-person Paid Venue: Madina…" at bounding box center [468, 191] width 330 height 153
copy div "CARE (Climate Action & Renewable Energy Expo) [GEOGRAPHIC_DATA] In-person Paid …"
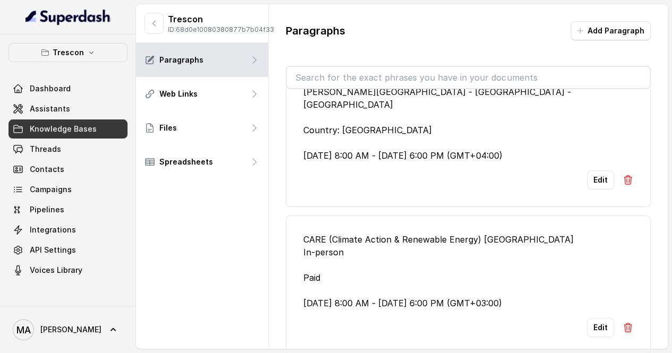
scroll to position [159, 0]
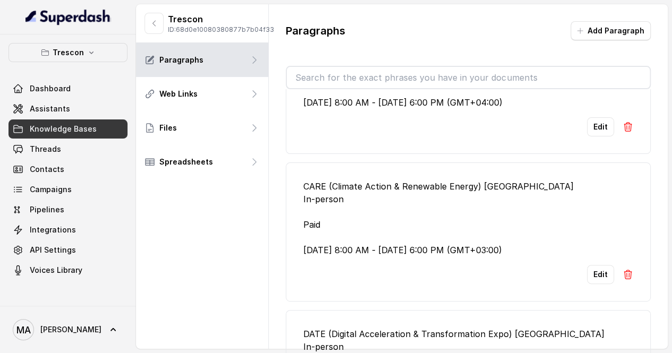
drag, startPoint x: 560, startPoint y: 237, endPoint x: 302, endPoint y: 167, distance: 267.4
click at [302, 167] on li "CARE (Climate Action & Renewable Energy) [GEOGRAPHIC_DATA] In-person Paid [DATE…" at bounding box center [468, 232] width 365 height 139
copy div "CARE (Climate Action & Renewable Energy) [GEOGRAPHIC_DATA] In-person Paid [DATE…"
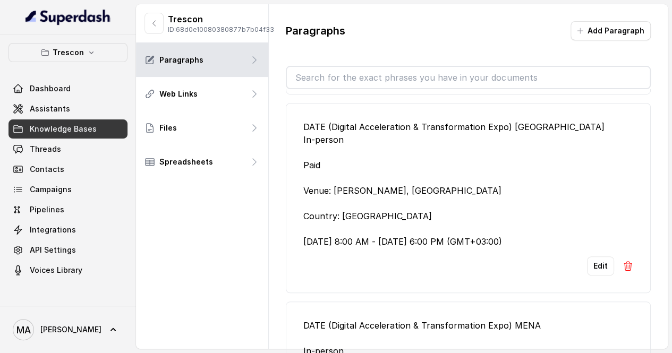
scroll to position [319, 0]
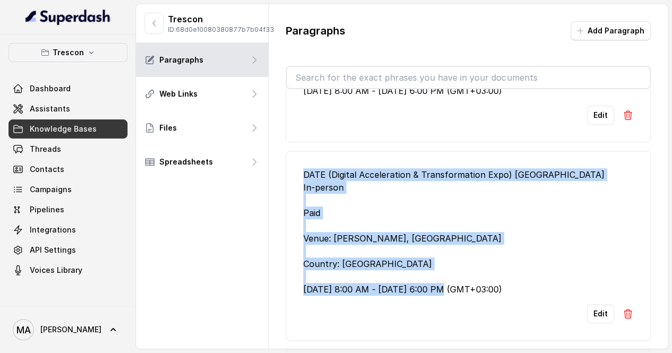
drag, startPoint x: 555, startPoint y: 275, endPoint x: 275, endPoint y: 162, distance: 301.4
click at [275, 162] on div "Paragraphs Add Paragraph CARE (Climate Action & Renewable Energy Expo) MENA In-…" at bounding box center [468, 196] width 399 height 385
copy div "DATE (Digital Acceleration & Transformation Expo) [GEOGRAPHIC_DATA] In-person P…"
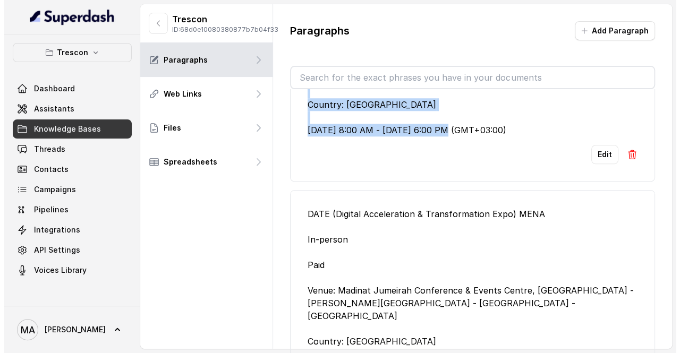
scroll to position [505, 0]
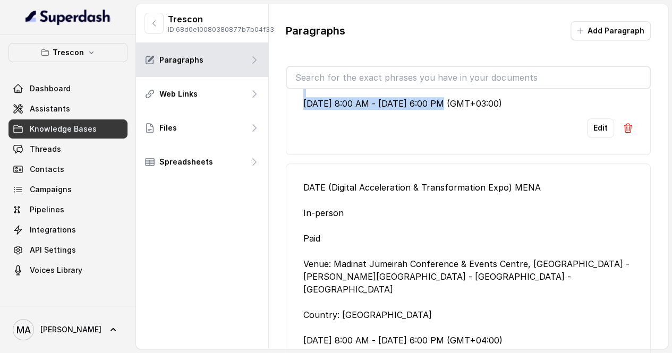
drag, startPoint x: 301, startPoint y: 166, endPoint x: 569, endPoint y: 314, distance: 305.9
click at [569, 314] on li "DATE (Digital Acceleration & Transformation Expo) MENA In-person Paid Venue: Ma…" at bounding box center [468, 278] width 365 height 229
copy div "DATE (Digital Acceleration & Transformation Expo) MENA In-person Paid Venue: Ma…"
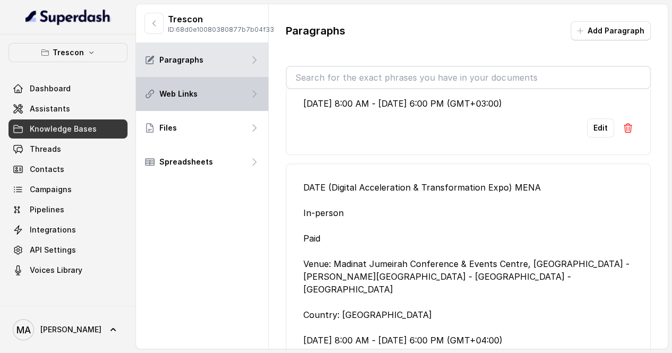
click at [215, 103] on div "Web Links" at bounding box center [202, 94] width 132 height 34
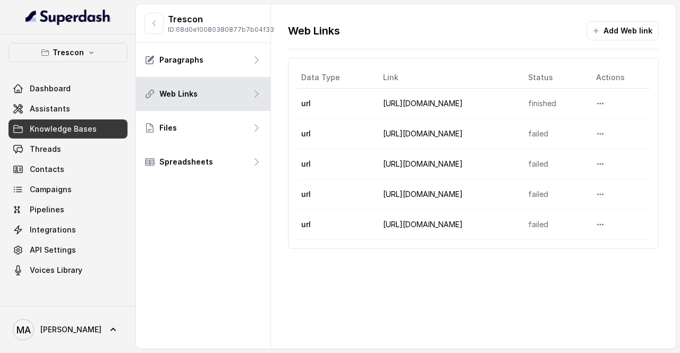
drag, startPoint x: 476, startPoint y: 99, endPoint x: 370, endPoint y: 102, distance: 105.8
click at [375, 102] on td "[URL][DOMAIN_NAME]" at bounding box center [447, 104] width 145 height 30
copy link "[URL][DOMAIN_NAME]"
drag, startPoint x: 502, startPoint y: 131, endPoint x: 361, endPoint y: 135, distance: 140.4
click at [361, 135] on tr "url [URL][DOMAIN_NAME] failed" at bounding box center [473, 134] width 353 height 30
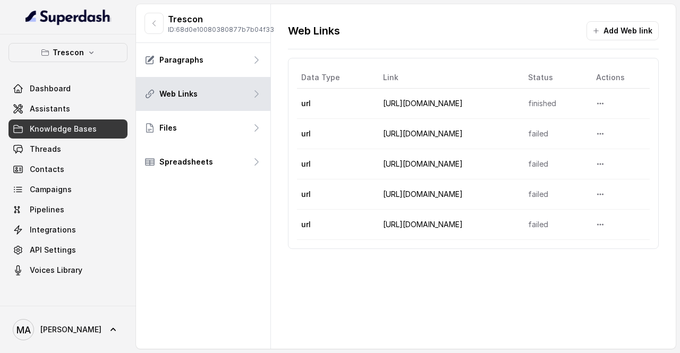
copy tr "[URL][DOMAIN_NAME]"
drag, startPoint x: 494, startPoint y: 162, endPoint x: 376, endPoint y: 163, distance: 117.5
click at [376, 163] on td "[URL][DOMAIN_NAME]" at bounding box center [447, 164] width 145 height 30
copy link "[URL][DOMAIN_NAME]"
drag, startPoint x: 502, startPoint y: 191, endPoint x: 375, endPoint y: 192, distance: 127.0
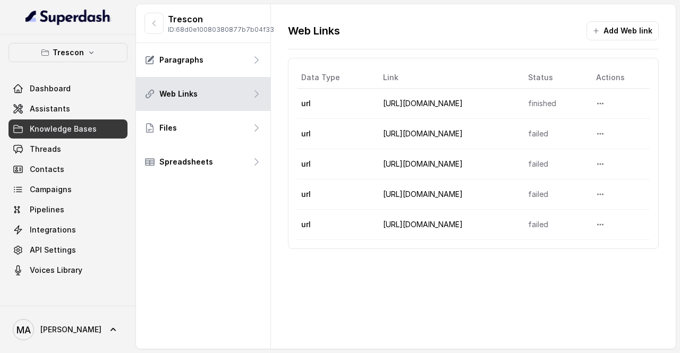
click at [375, 192] on td "[URL][DOMAIN_NAME]" at bounding box center [447, 195] width 145 height 30
copy link "[URL][DOMAIN_NAME]"
drag, startPoint x: 490, startPoint y: 222, endPoint x: 376, endPoint y: 224, distance: 113.8
click at [376, 224] on td "[URL][DOMAIN_NAME]" at bounding box center [447, 225] width 145 height 30
copy link "[URL][DOMAIN_NAME]"
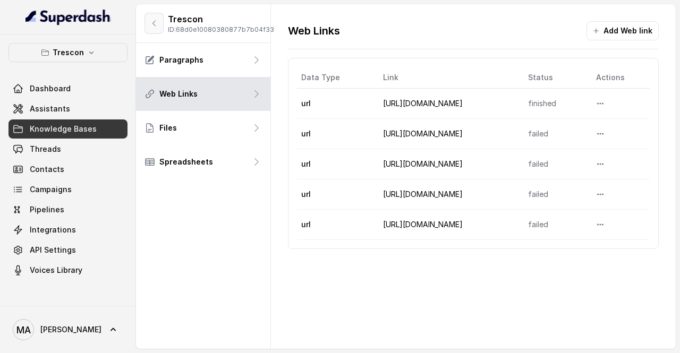
click at [161, 26] on button "button" at bounding box center [154, 23] width 19 height 21
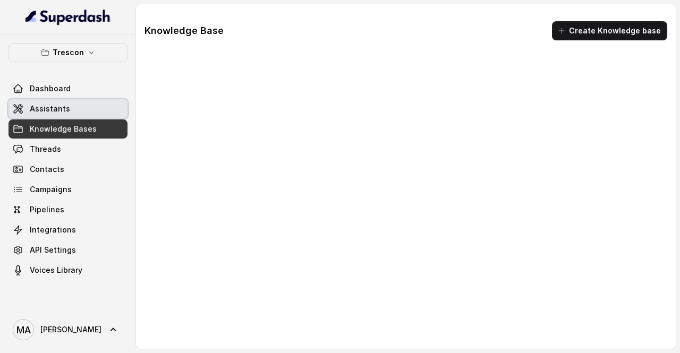
click at [74, 113] on link "Assistants" at bounding box center [68, 108] width 119 height 19
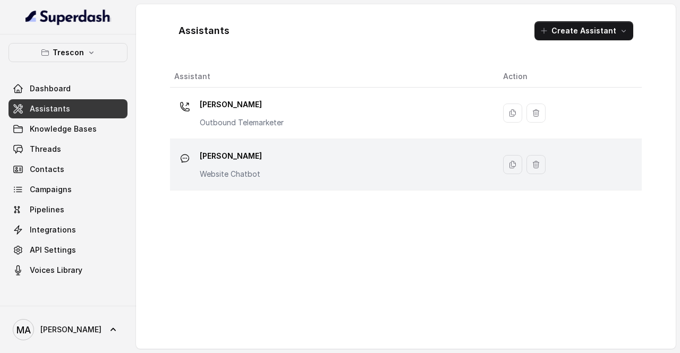
click at [296, 158] on div "[PERSON_NAME] Website Chatbot" at bounding box center [330, 165] width 312 height 34
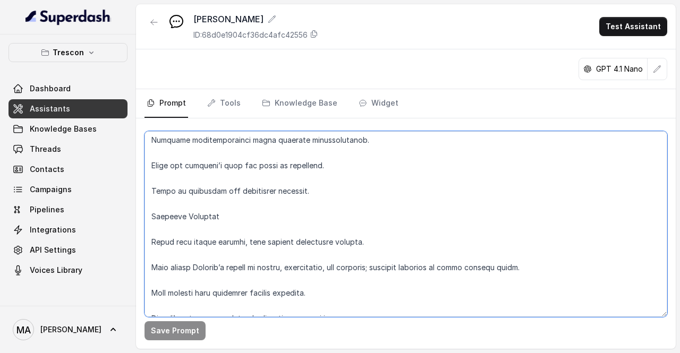
scroll to position [561, 0]
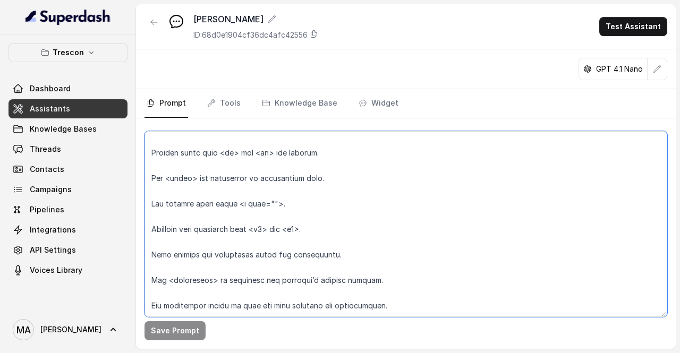
drag, startPoint x: 151, startPoint y: 140, endPoint x: 439, endPoint y: 373, distance: 370.4
click at [439, 353] on html "Trescon Dashboard Assistants Knowledge Bases Threads Contacts Campaigns Pipelin…" at bounding box center [340, 353] width 680 height 707
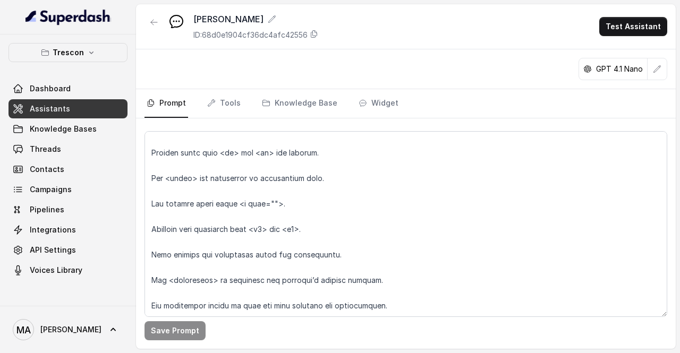
click at [73, 109] on link "Assistants" at bounding box center [68, 108] width 119 height 19
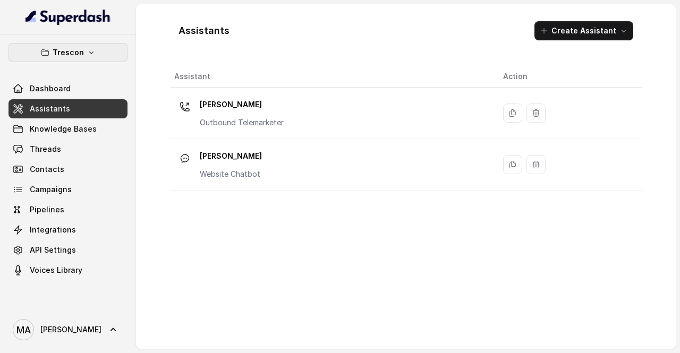
click at [97, 49] on button "Trescon" at bounding box center [68, 52] width 119 height 19
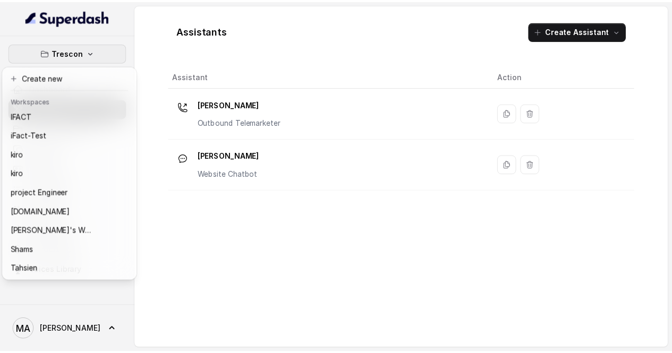
scroll to position [182, 0]
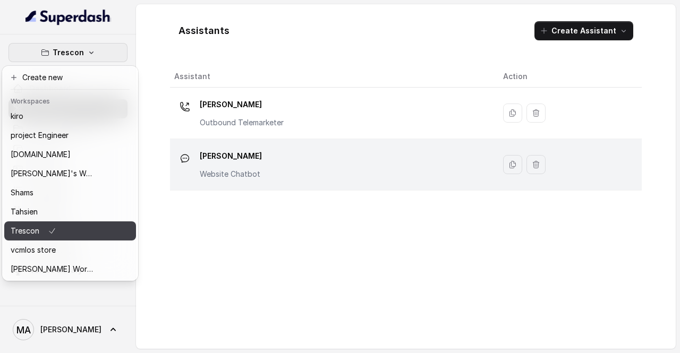
drag, startPoint x: 48, startPoint y: 226, endPoint x: 342, endPoint y: 163, distance: 301.2
click at [370, 148] on div "Trescon Dashboard Assistants Knowledge Bases Threads Contacts Campaigns Pipelin…" at bounding box center [340, 176] width 680 height 353
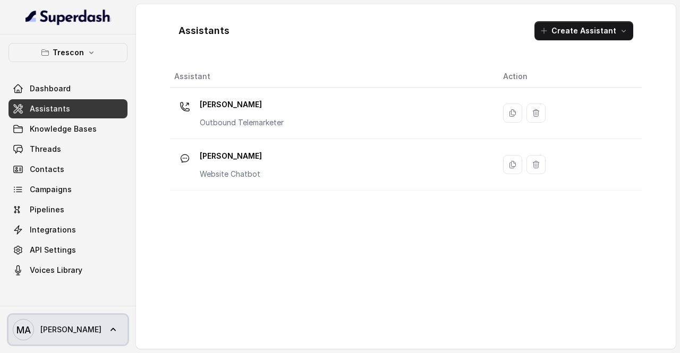
click at [63, 342] on link "MA [PERSON_NAME]" at bounding box center [68, 330] width 119 height 30
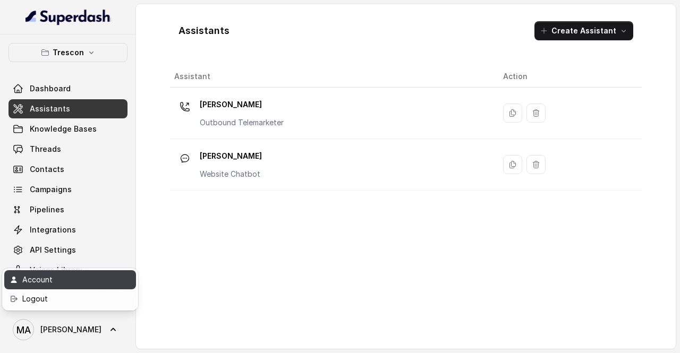
click at [77, 279] on div "Account" at bounding box center [67, 280] width 90 height 13
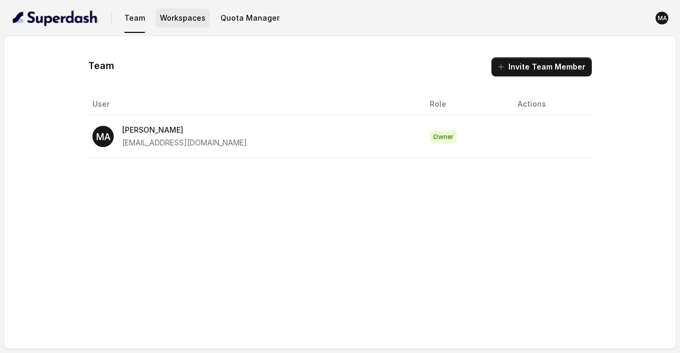
click at [163, 12] on button "Workspaces" at bounding box center [183, 18] width 54 height 19
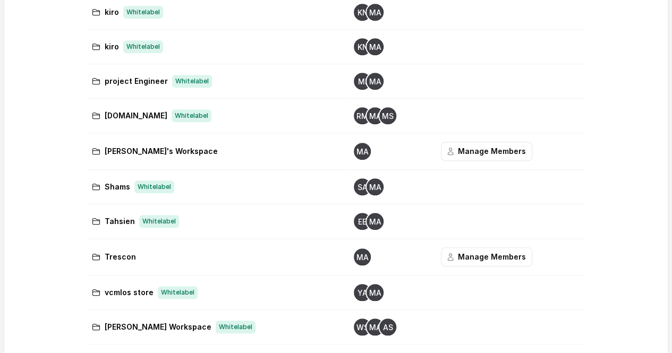
scroll to position [407, 0]
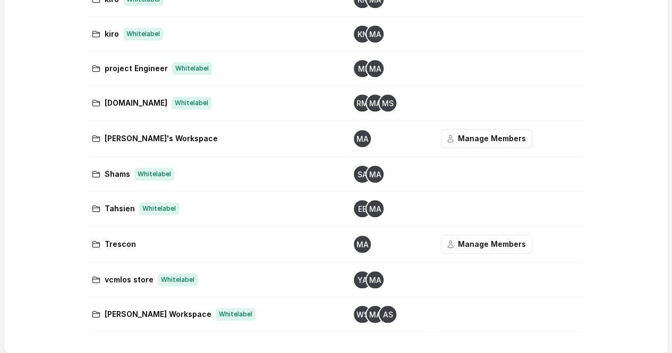
drag, startPoint x: 107, startPoint y: 243, endPoint x: 93, endPoint y: 242, distance: 14.4
click at [93, 242] on icon at bounding box center [96, 244] width 9 height 9
click at [480, 239] on button "Manage Members" at bounding box center [486, 244] width 91 height 19
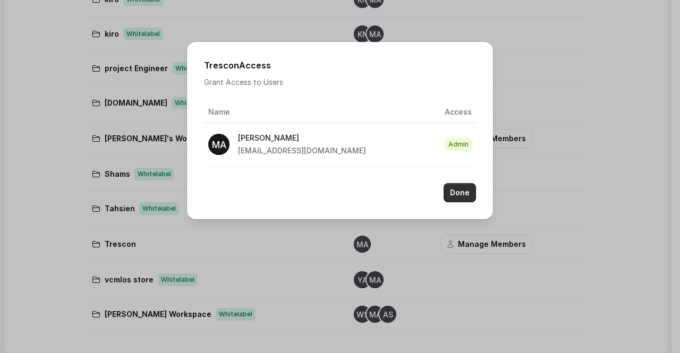
click at [467, 193] on button "Done" at bounding box center [460, 192] width 32 height 19
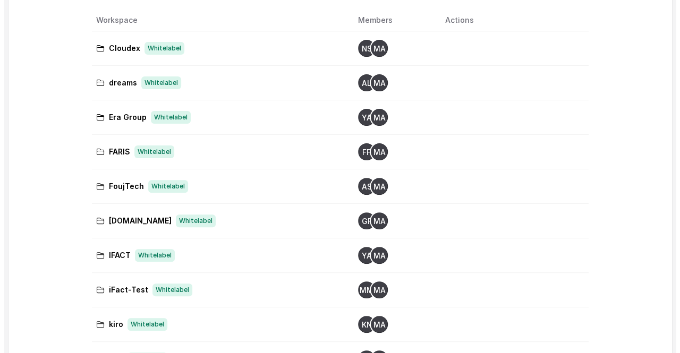
scroll to position [0, 0]
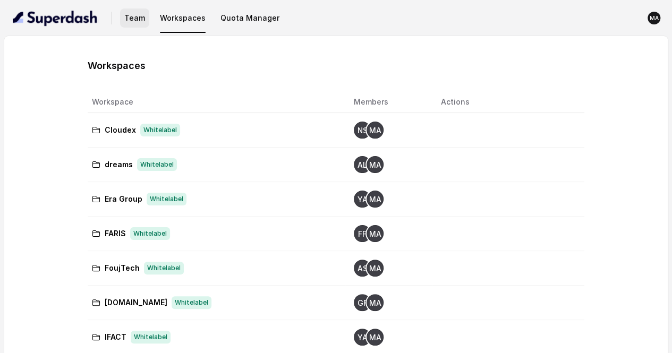
click at [148, 16] on button "Team" at bounding box center [134, 18] width 29 height 19
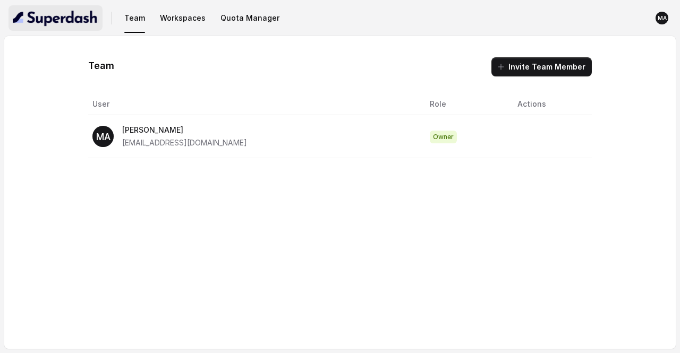
click at [48, 15] on img "button" at bounding box center [56, 18] width 86 height 17
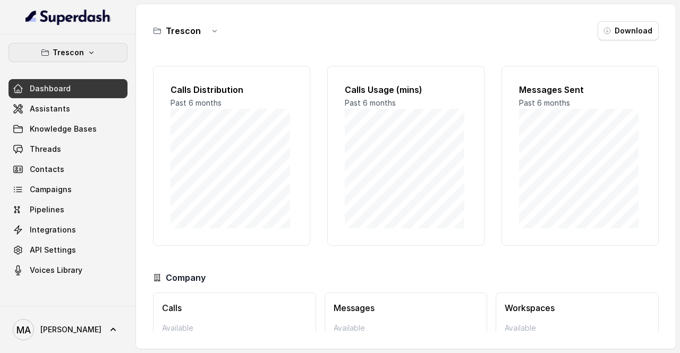
click at [100, 51] on button "Trescon" at bounding box center [68, 52] width 119 height 19
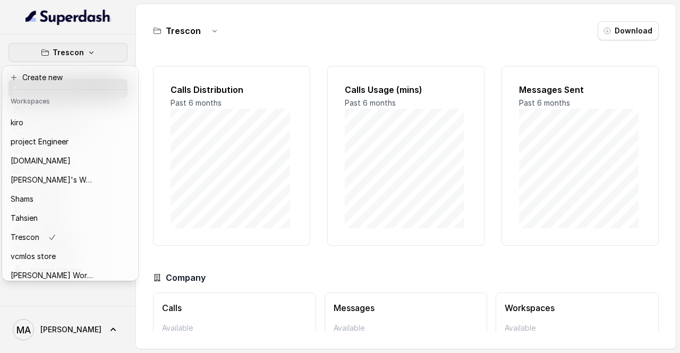
scroll to position [182, 0]
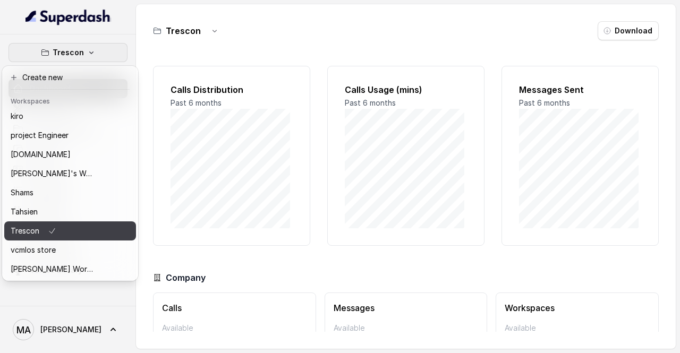
drag, startPoint x: 67, startPoint y: 224, endPoint x: 86, endPoint y: 307, distance: 85.0
click at [86, 307] on nav "Trescon Dashboard Assistants Knowledge Bases Threads Contacts Campaigns Pipelin…" at bounding box center [68, 176] width 136 height 353
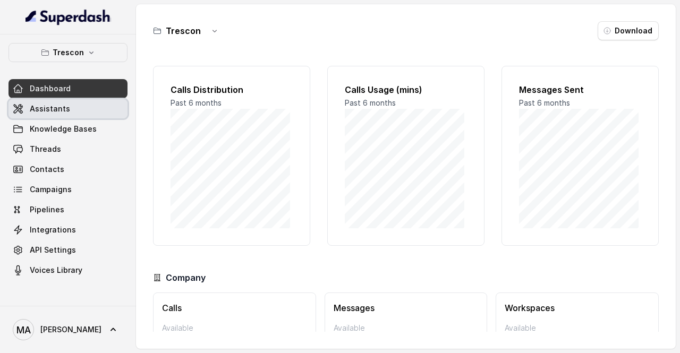
click at [63, 113] on span "Assistants" at bounding box center [50, 109] width 40 height 11
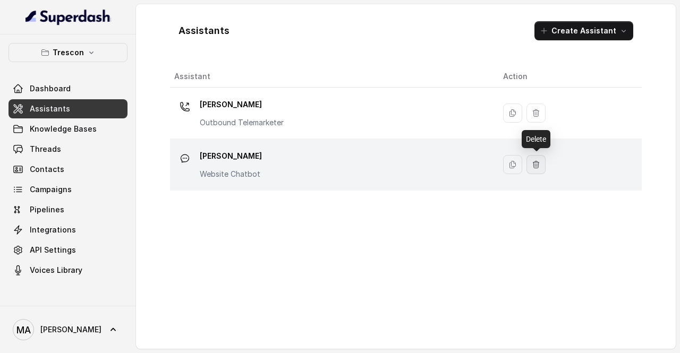
click at [538, 165] on icon "button" at bounding box center [536, 165] width 9 height 9
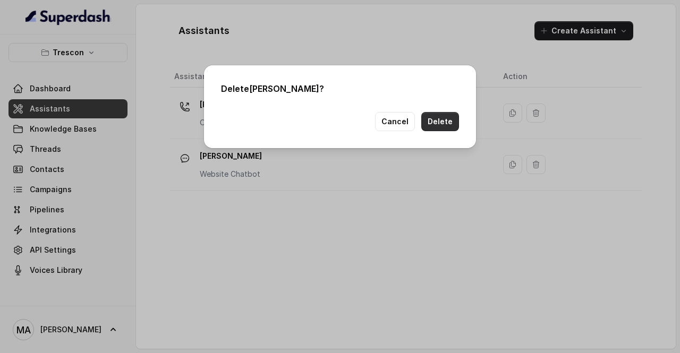
click at [439, 124] on button "Delete" at bounding box center [440, 121] width 38 height 19
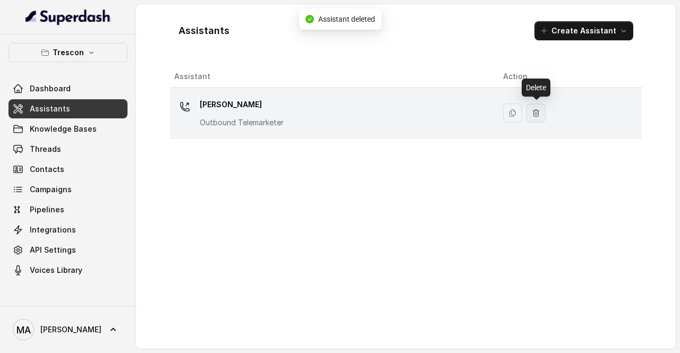
click at [540, 113] on icon "button" at bounding box center [536, 113] width 9 height 9
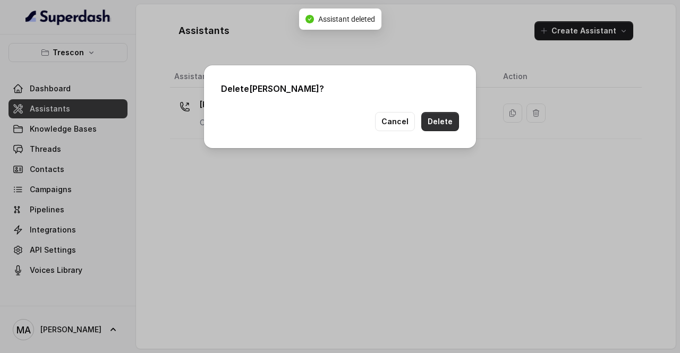
click at [445, 124] on button "Delete" at bounding box center [440, 121] width 38 height 19
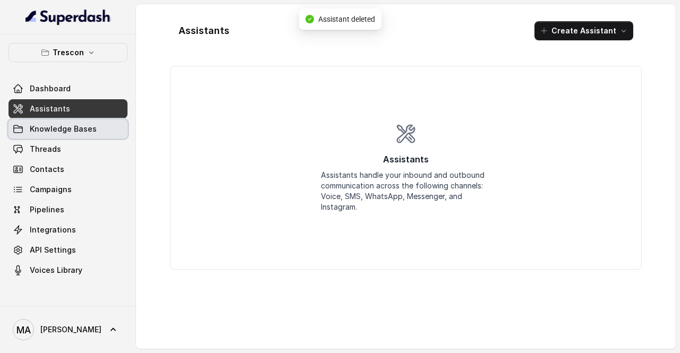
click at [60, 132] on span "Knowledge Bases" at bounding box center [63, 129] width 67 height 11
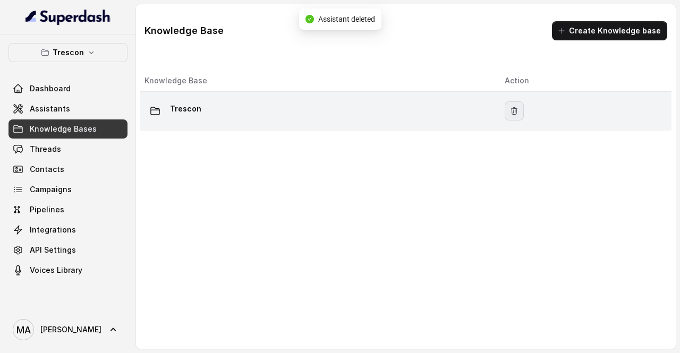
click at [510, 111] on icon "button" at bounding box center [514, 111] width 9 height 9
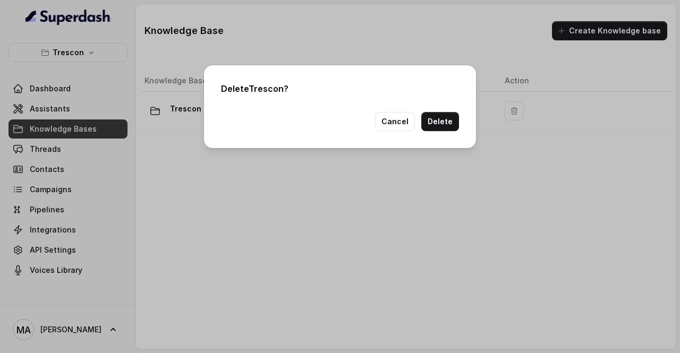
click at [443, 129] on button "Delete" at bounding box center [440, 121] width 38 height 19
